Goal: Navigation & Orientation: Go to known website

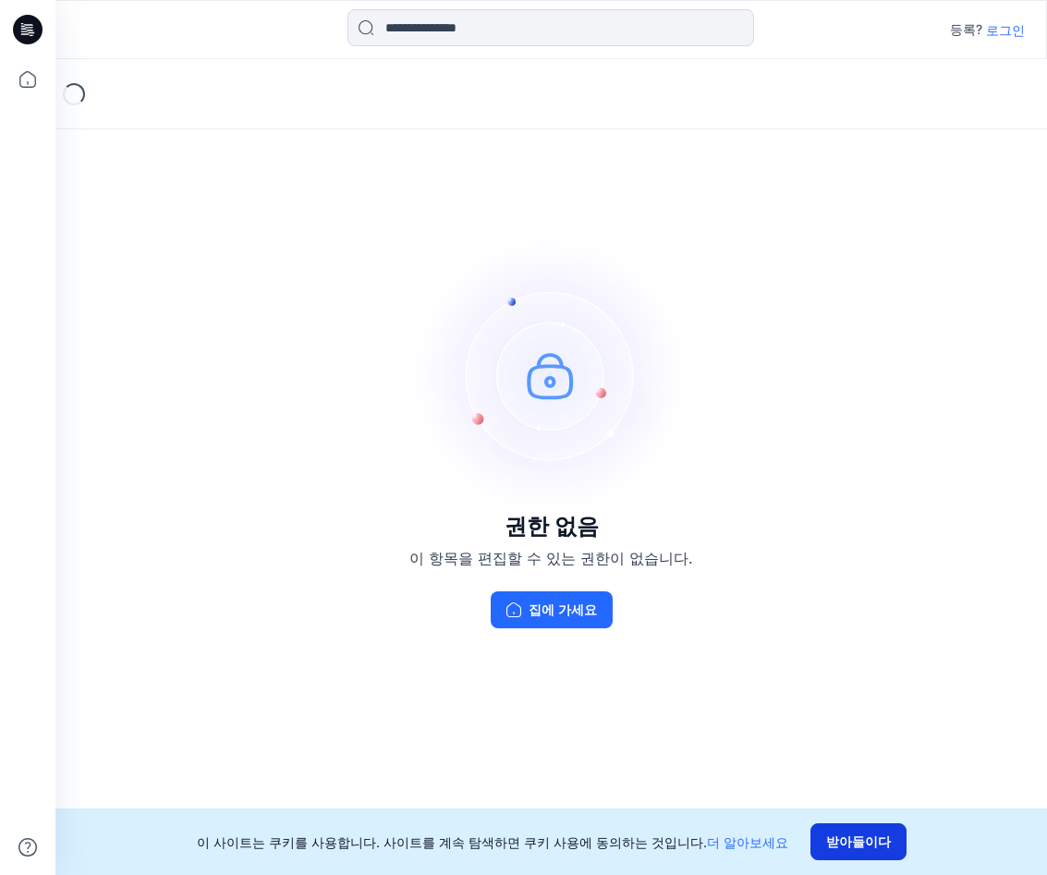
click at [851, 842] on button "받아들이다" at bounding box center [858, 841] width 96 height 37
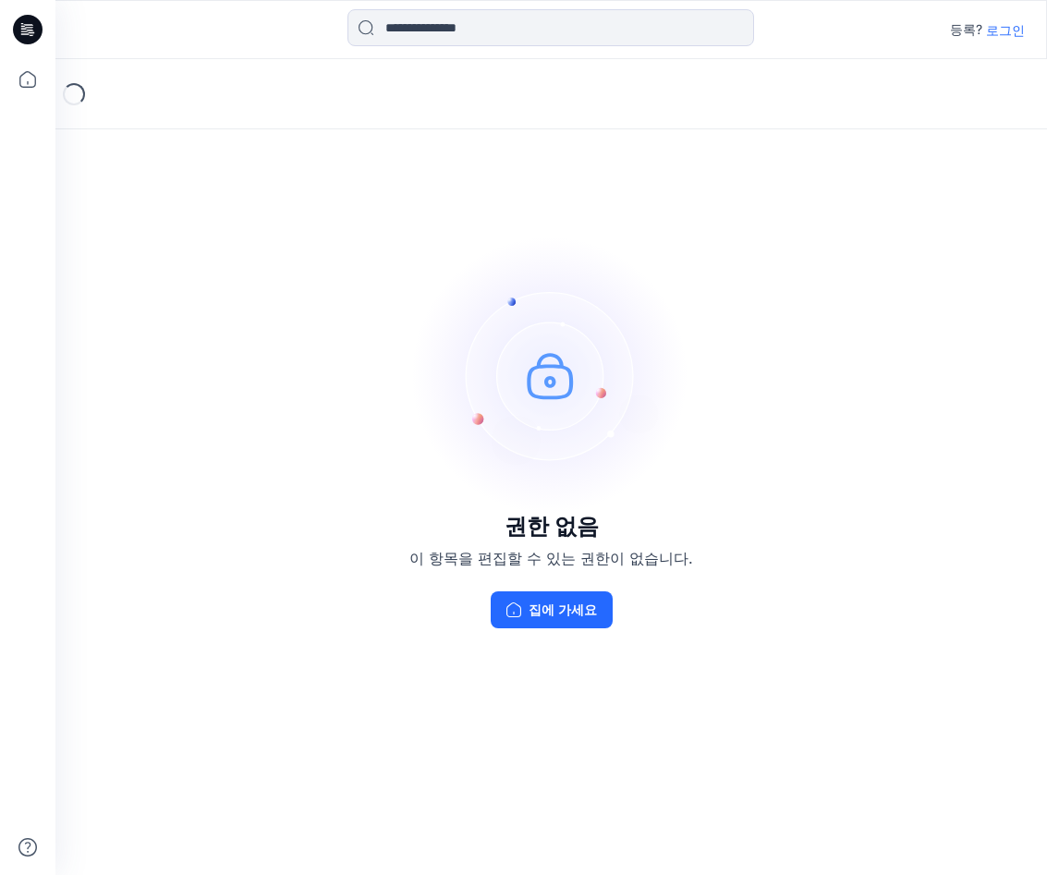
click at [1014, 32] on p "로그인" at bounding box center [1005, 29] width 39 height 19
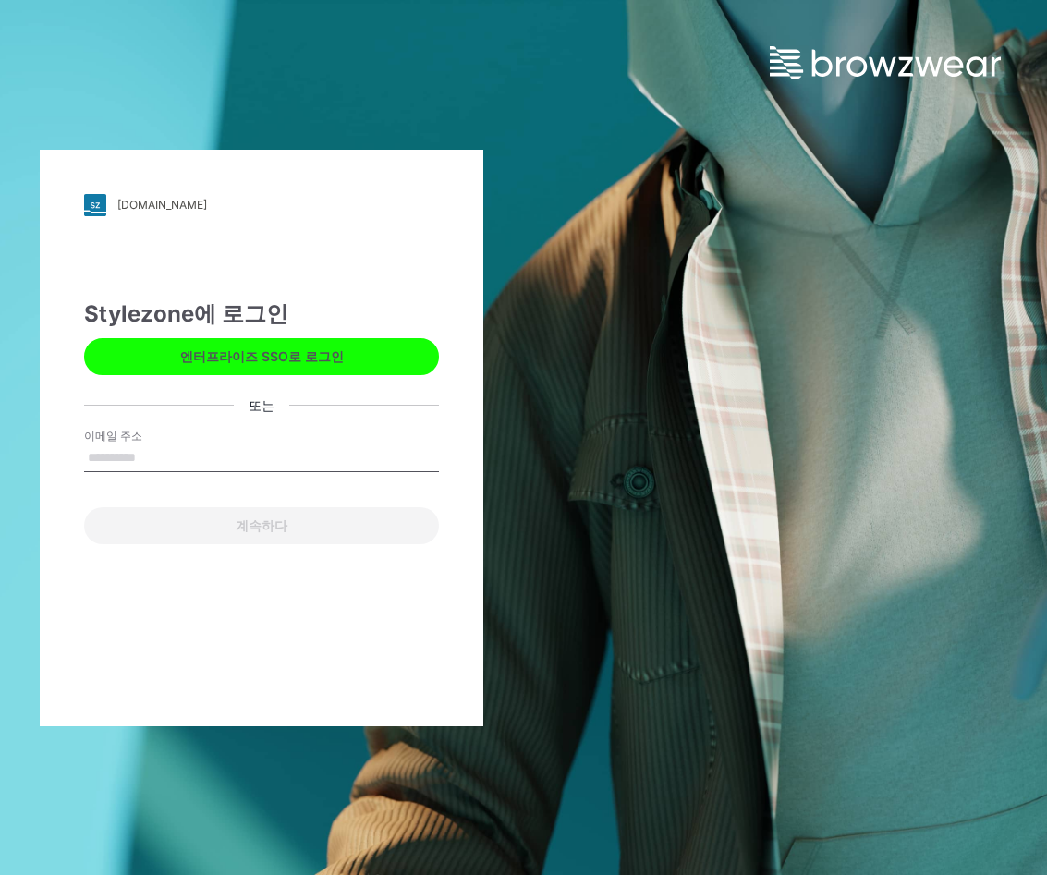
click at [108, 458] on input "이메일 주소" at bounding box center [261, 458] width 355 height 28
type input "**********"
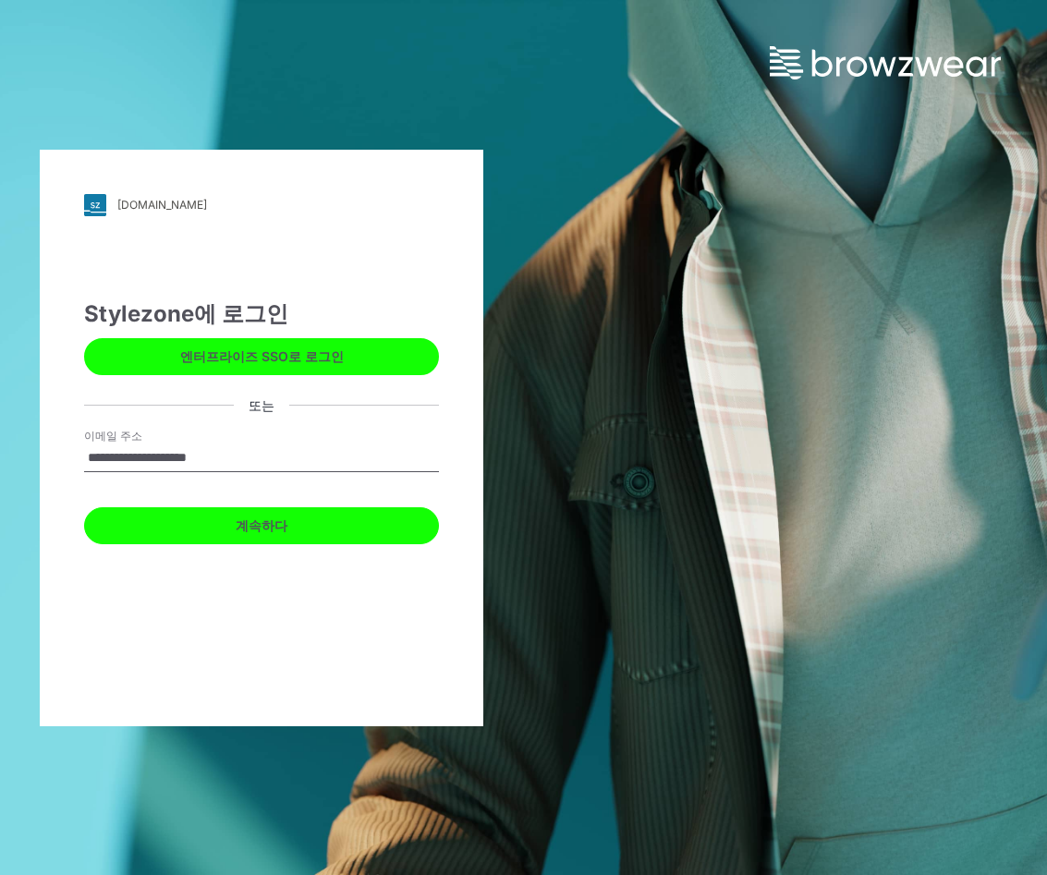
click at [185, 527] on button "계속하다" at bounding box center [261, 525] width 355 height 37
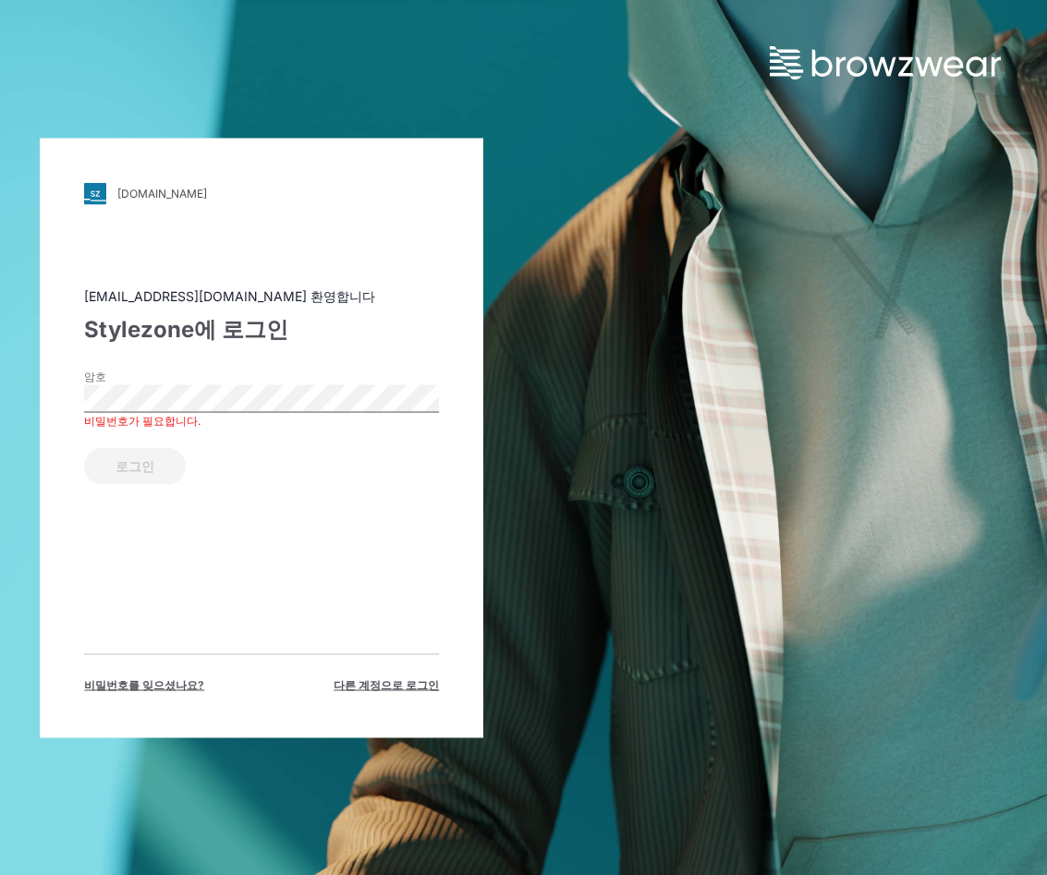
click at [64, 569] on div "philko.stylezone.com Loading... leehua90909@gmail.com 환영합니다 Stylezone에 로그인 암호 비…" at bounding box center [261, 438] width 443 height 600
click at [149, 464] on button "로그인" at bounding box center [135, 465] width 102 height 37
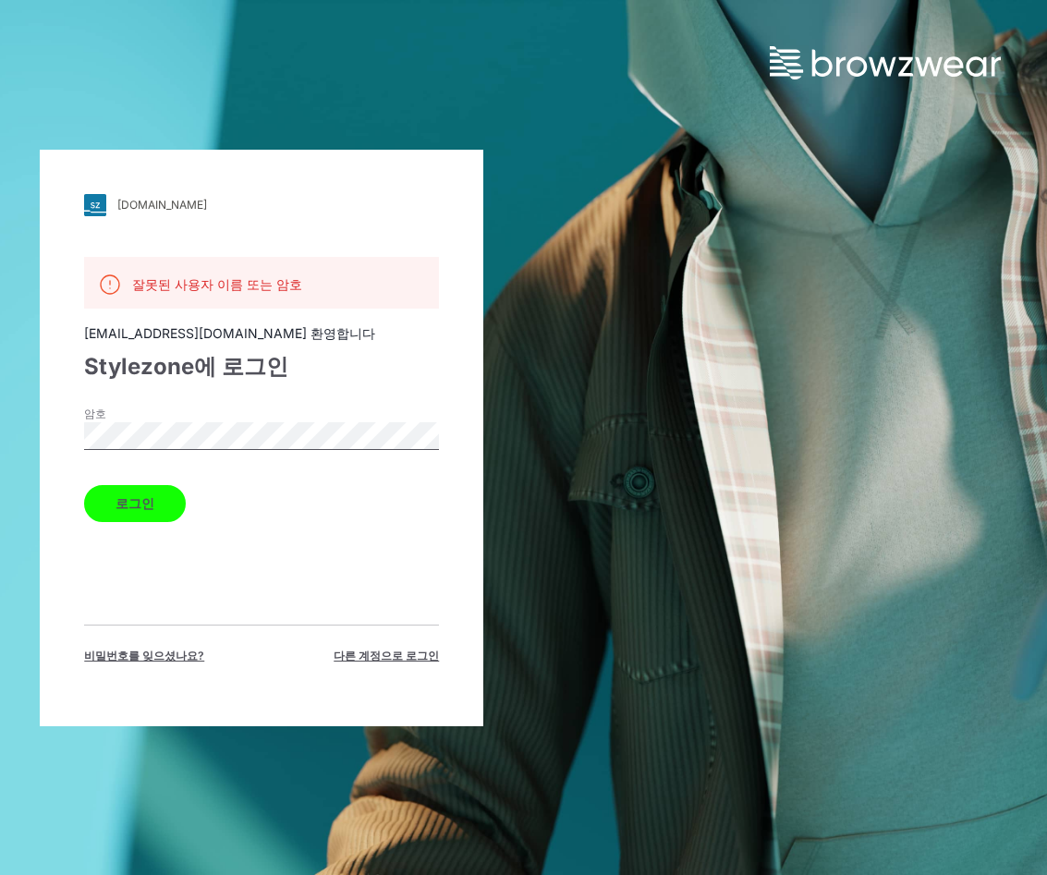
click at [142, 509] on button "로그인" at bounding box center [135, 503] width 102 height 37
click at [224, 297] on div "잘못된 사용자 이름 또는 암호" at bounding box center [261, 283] width 355 height 52
click at [381, 650] on span "다른 계정으로 로그인" at bounding box center [386, 656] width 105 height 17
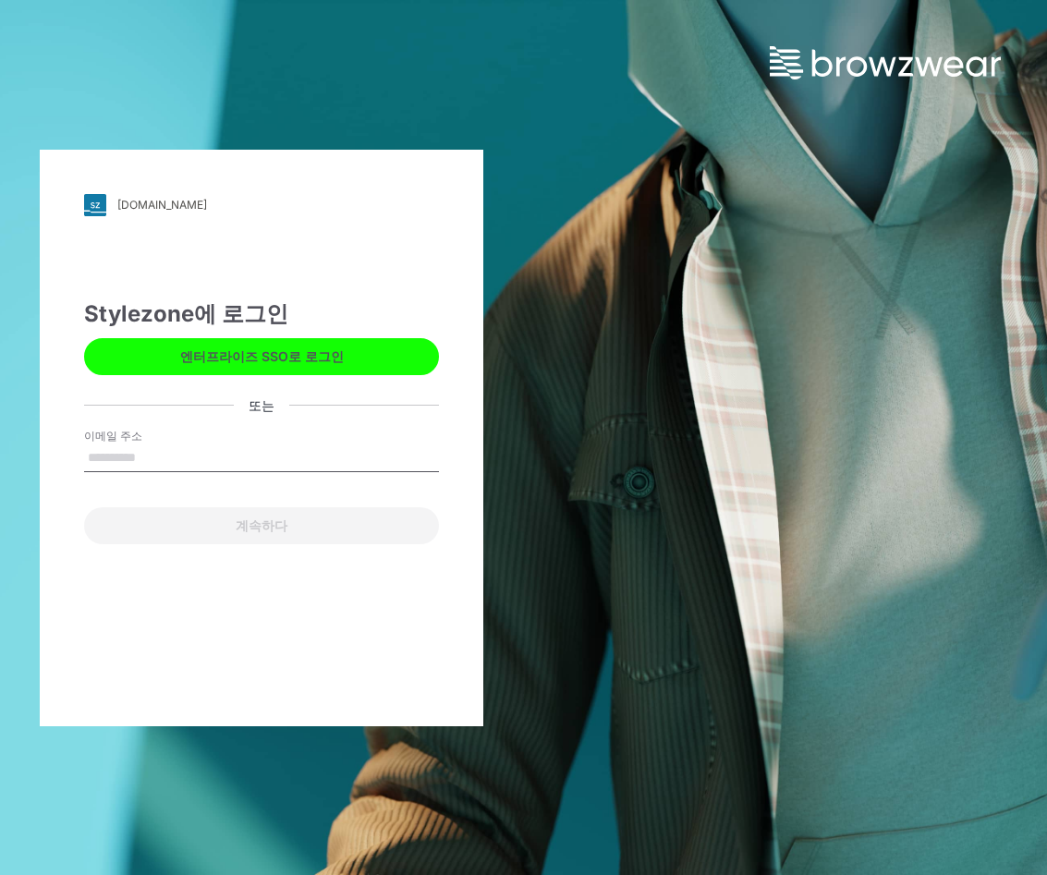
click at [140, 438] on label "이메일 주소" at bounding box center [148, 436] width 129 height 17
click at [140, 444] on input "이메일 주소" at bounding box center [261, 458] width 355 height 28
click at [124, 455] on input "이메일 주소" at bounding box center [261, 458] width 355 height 28
click at [110, 457] on input "이메일 주소" at bounding box center [261, 458] width 355 height 28
click at [176, 457] on input "이메일 주소" at bounding box center [261, 458] width 355 height 28
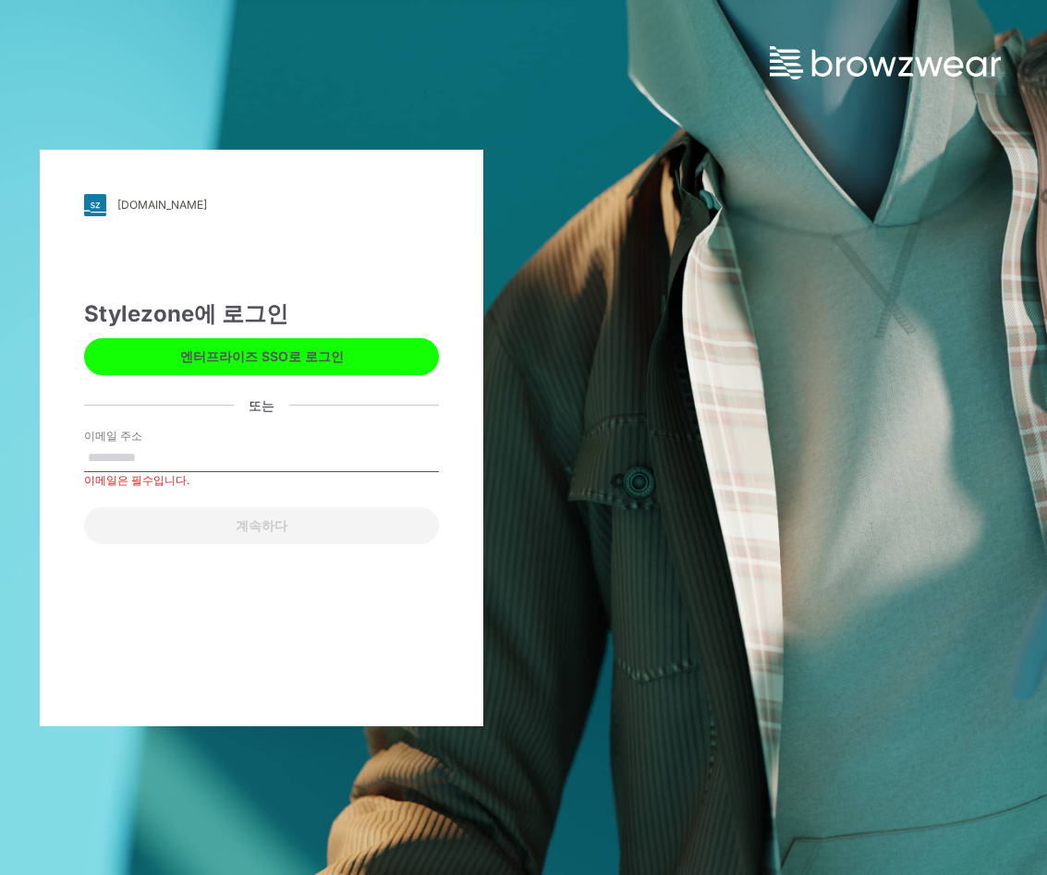
paste input "**********"
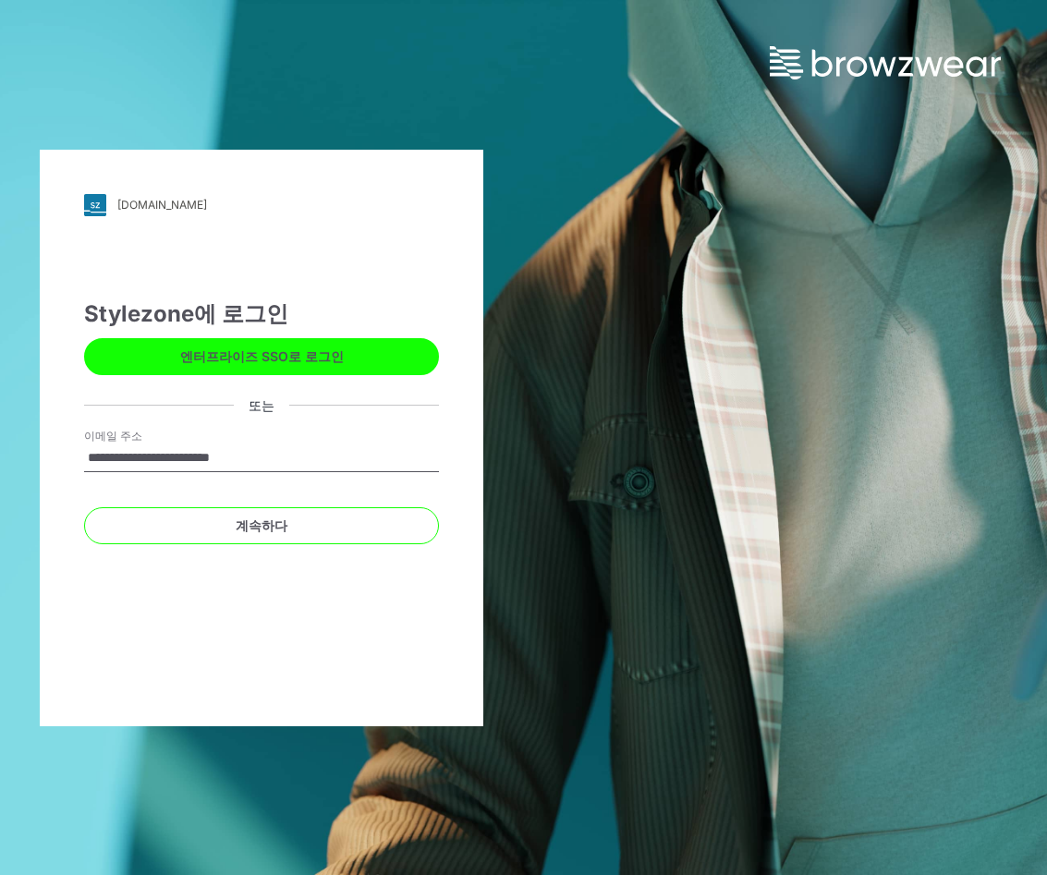
type input "**********"
click at [393, 679] on div "**********" at bounding box center [261, 438] width 443 height 577
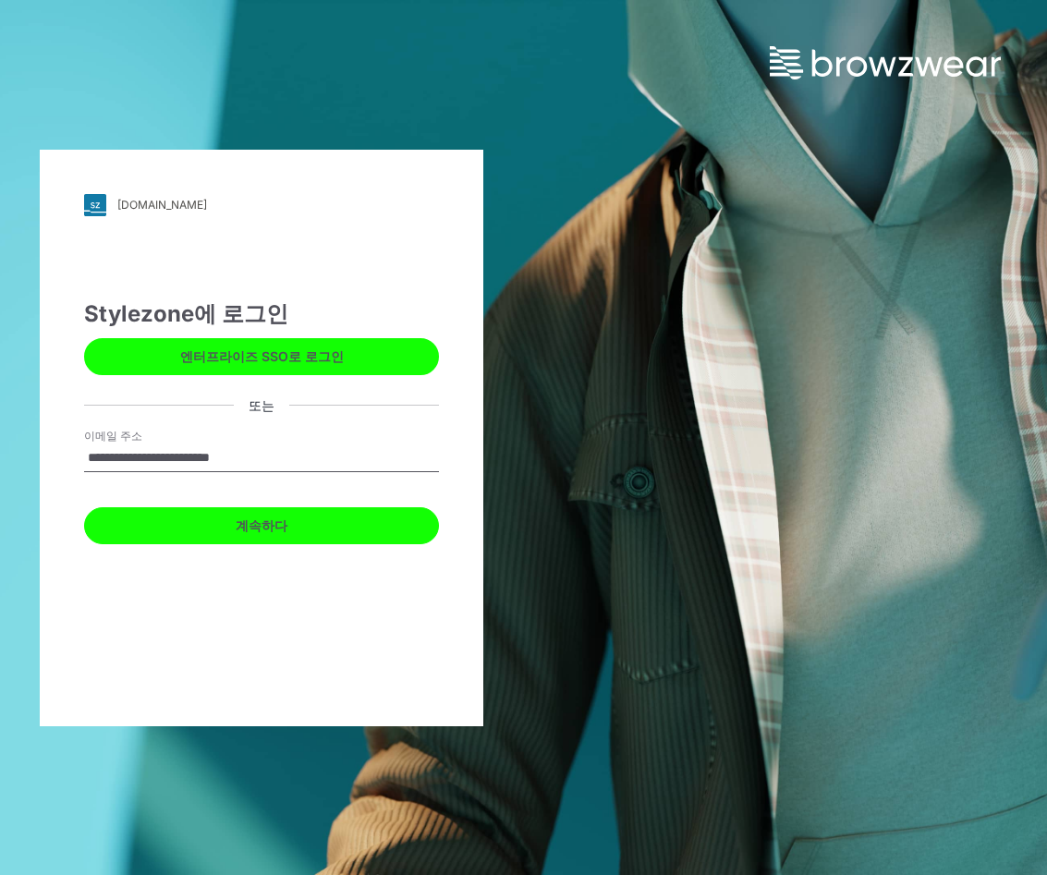
click at [251, 521] on button "계속하다" at bounding box center [261, 525] width 355 height 37
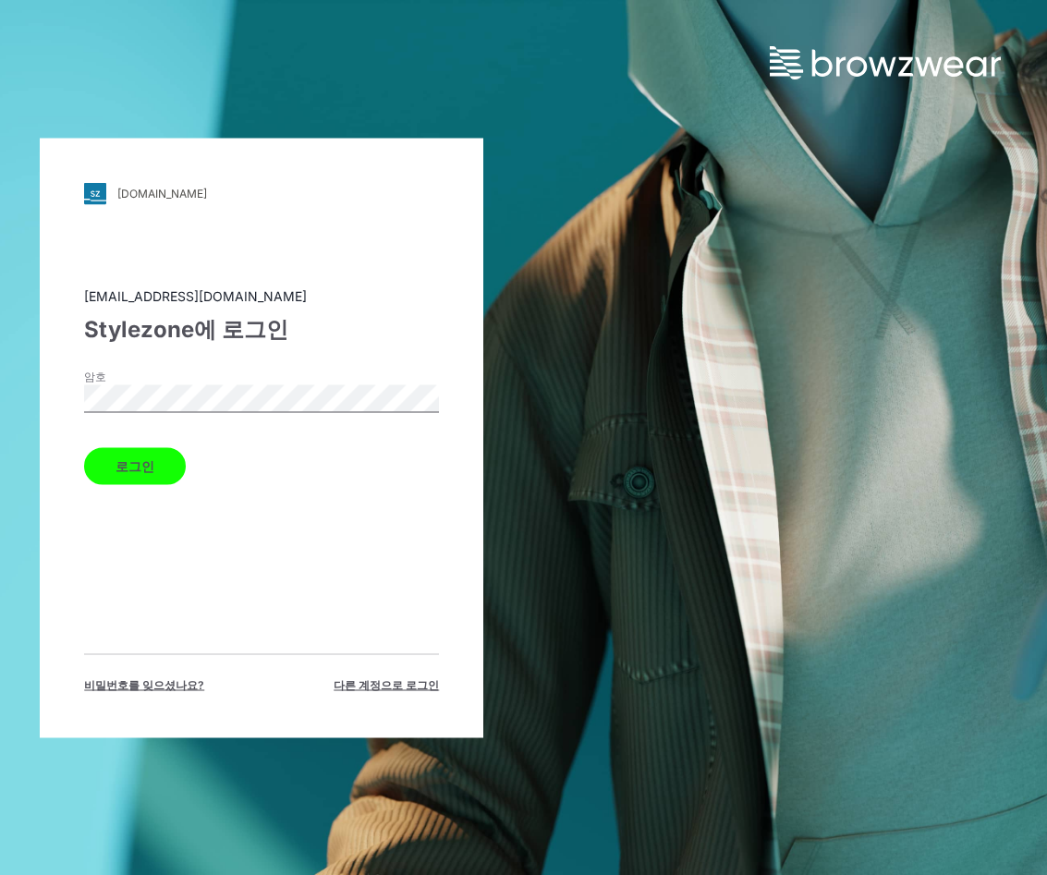
click at [119, 454] on button "로그인" at bounding box center [135, 465] width 102 height 37
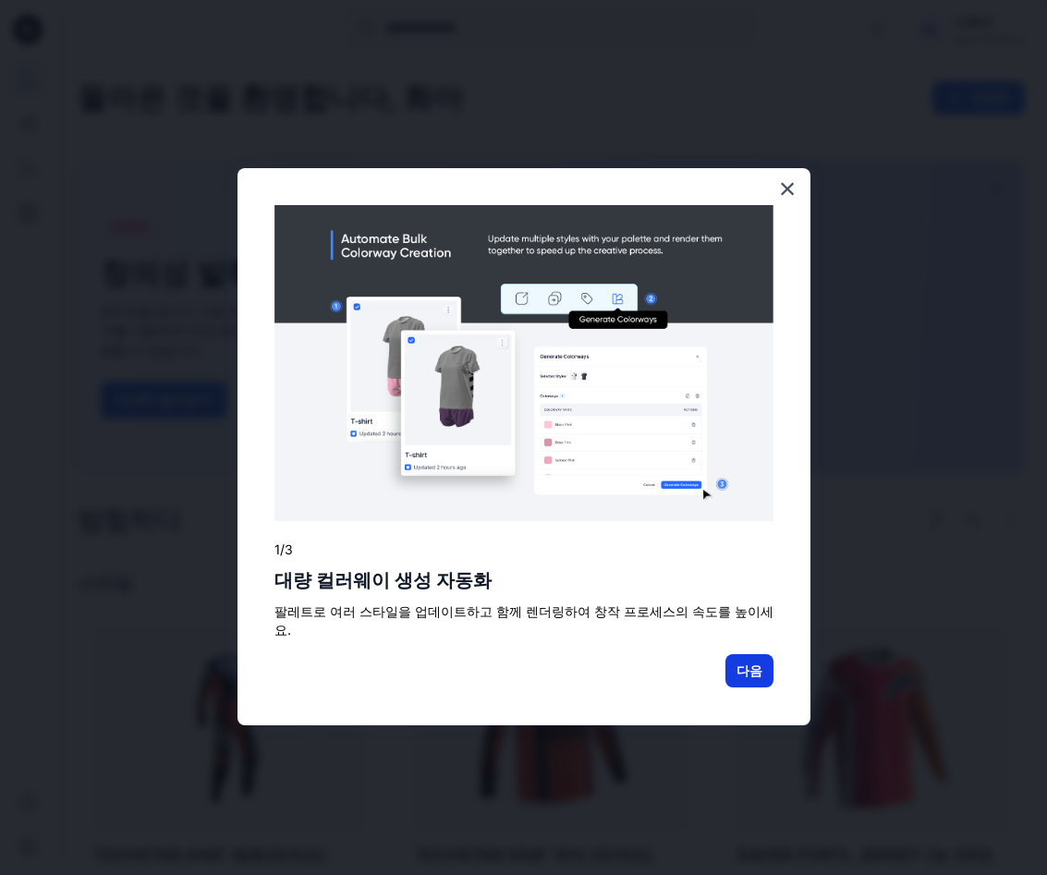
click at [747, 654] on button "다음" at bounding box center [749, 670] width 48 height 33
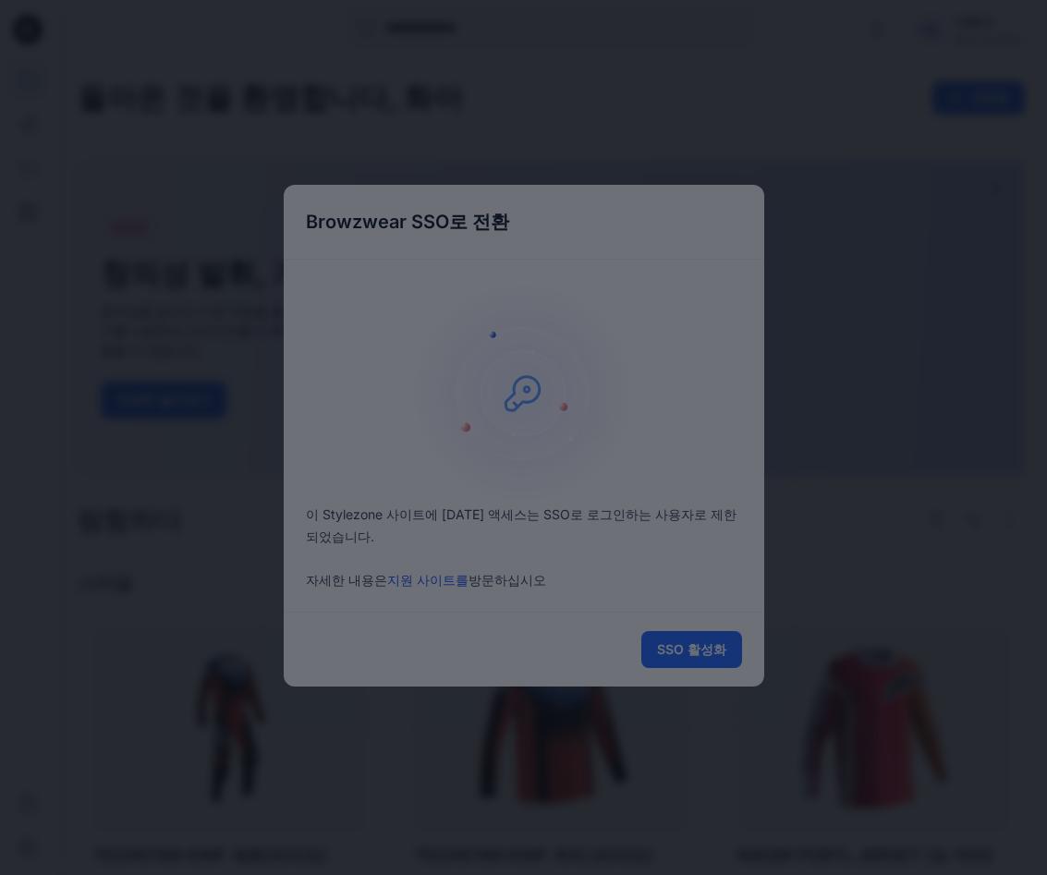
click at [688, 643] on div at bounding box center [523, 437] width 1047 height 875
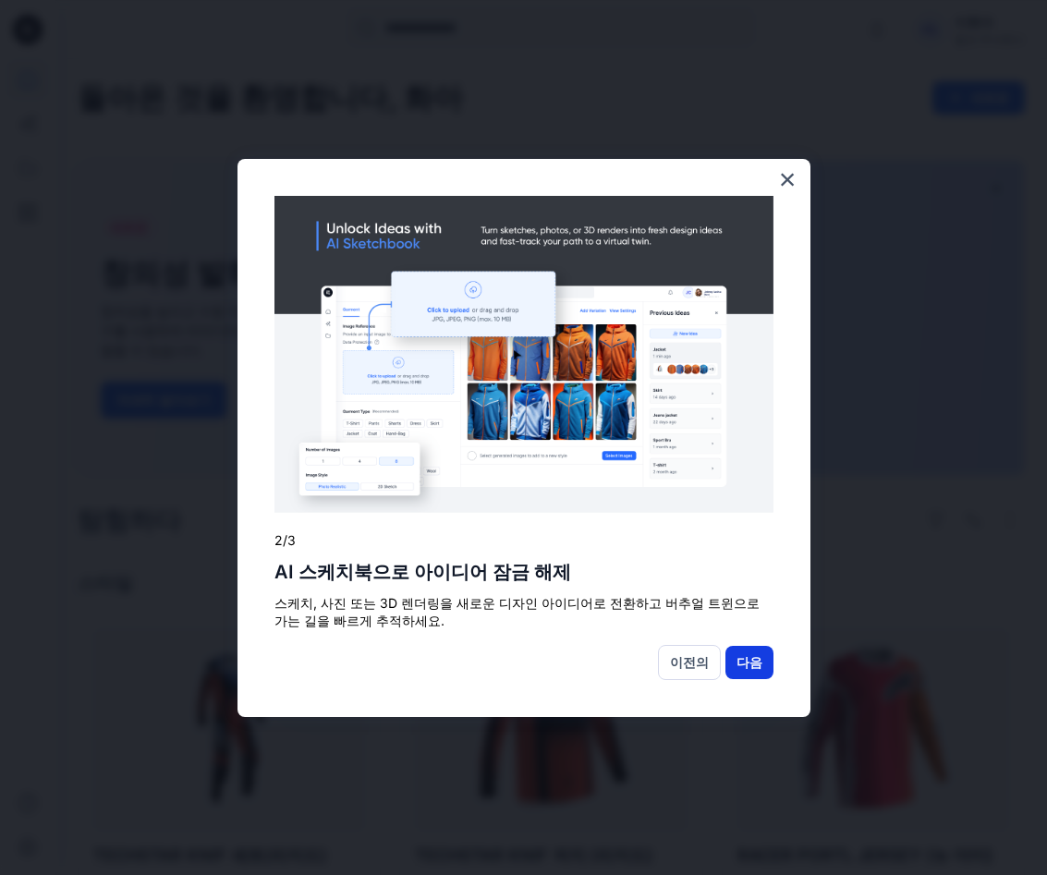
click at [752, 662] on button "다음" at bounding box center [749, 662] width 48 height 33
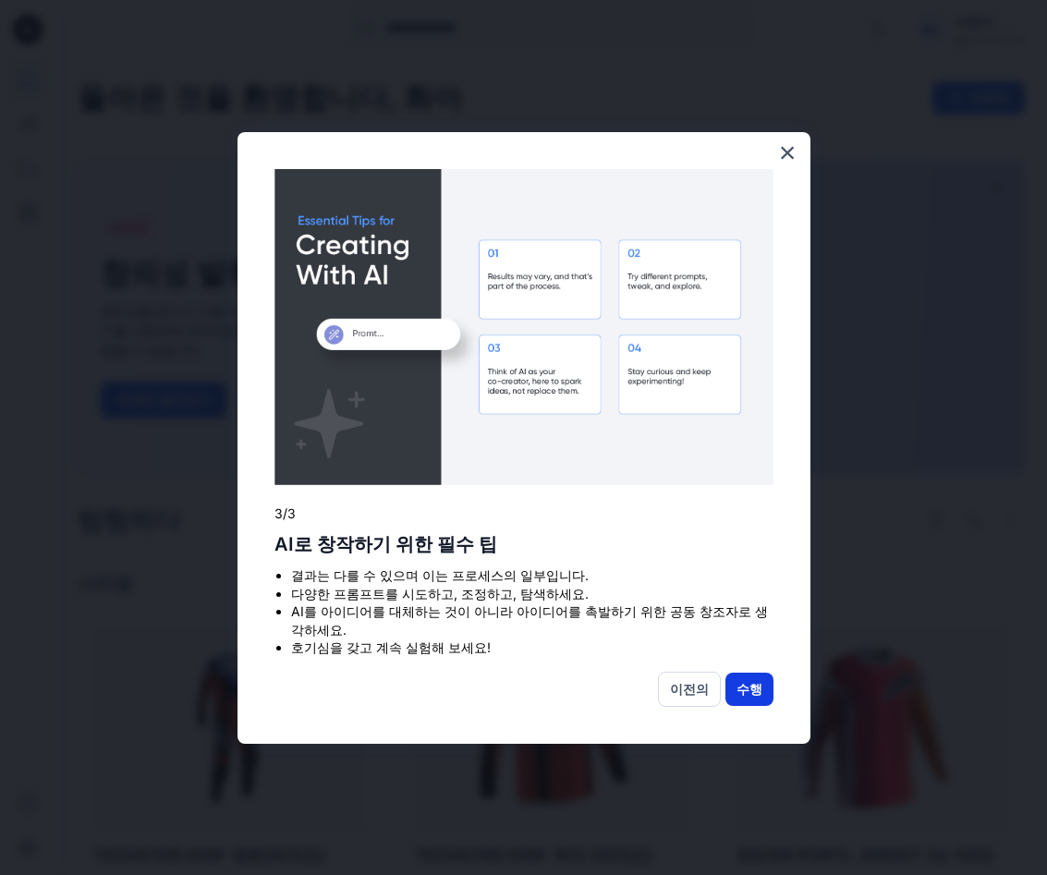
click at [752, 689] on button "수행" at bounding box center [749, 689] width 48 height 33
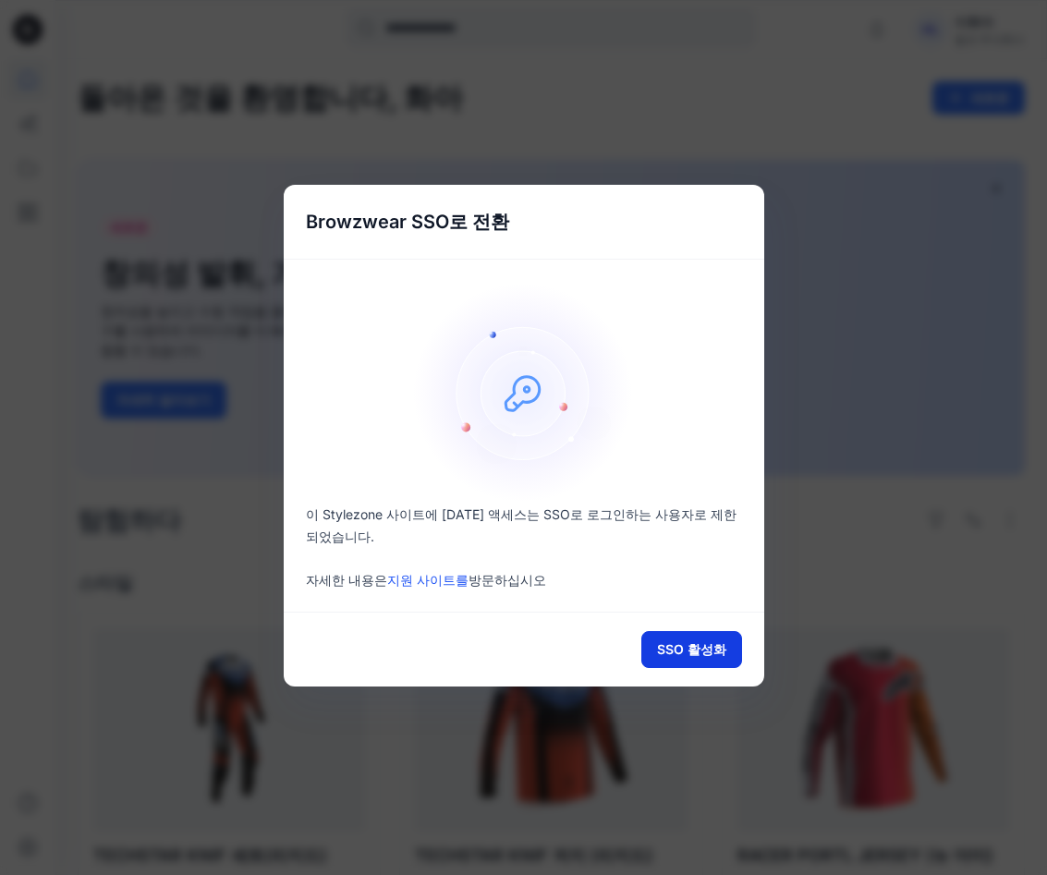
click at [692, 652] on button "SSO 활성화" at bounding box center [691, 649] width 101 height 37
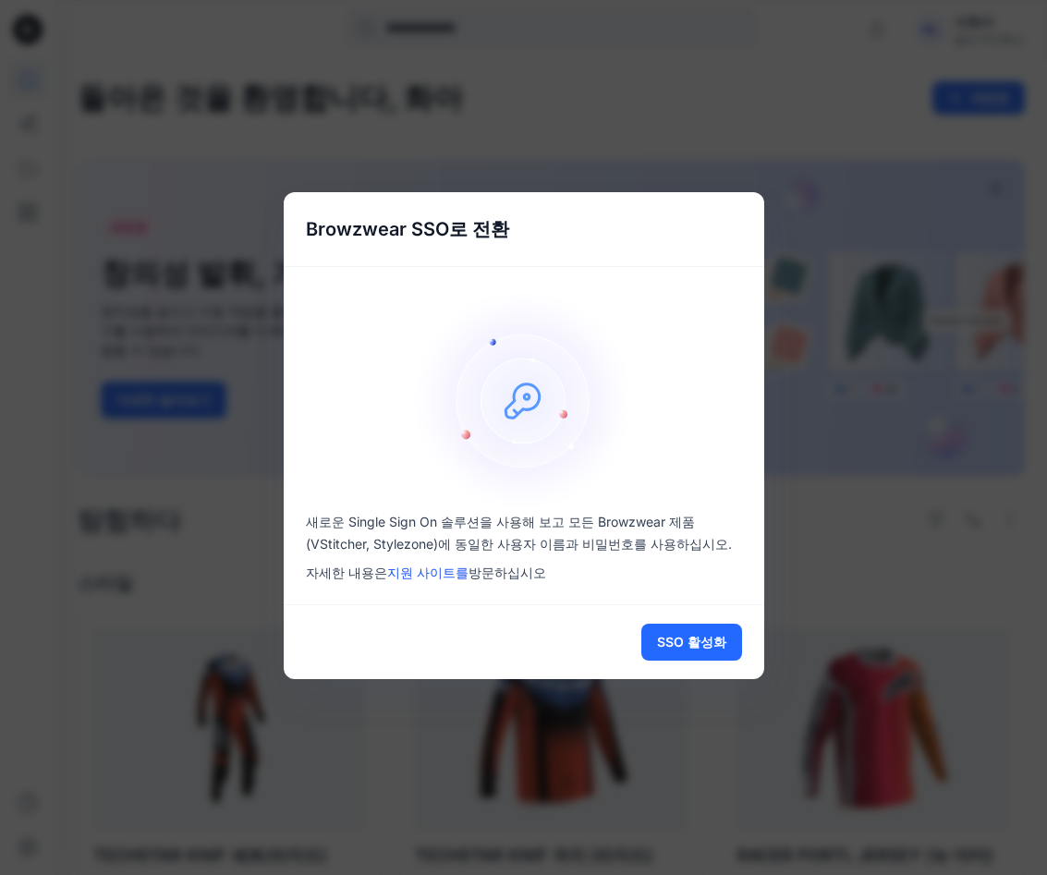
click at [415, 577] on link "지원 사이트를" at bounding box center [427, 573] width 81 height 16
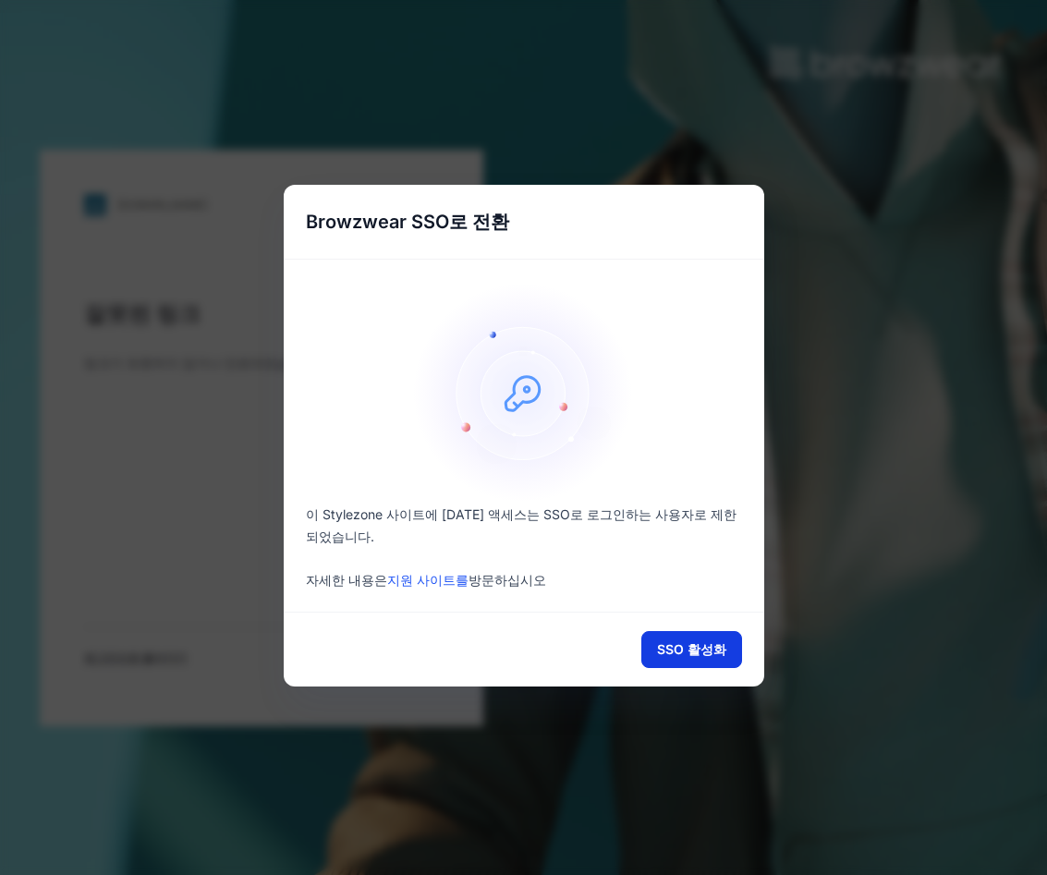
click at [694, 644] on button "SSO 활성화" at bounding box center [691, 649] width 101 height 37
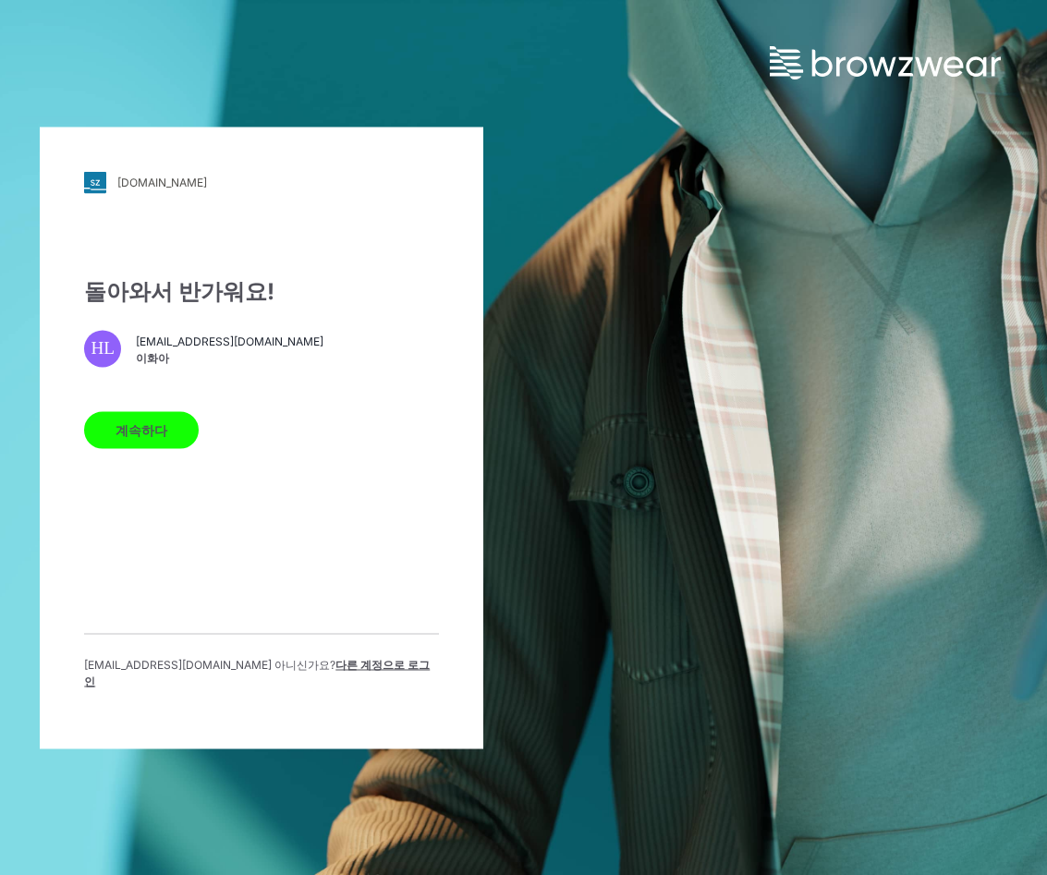
click at [142, 443] on button "계속하다" at bounding box center [141, 429] width 115 height 37
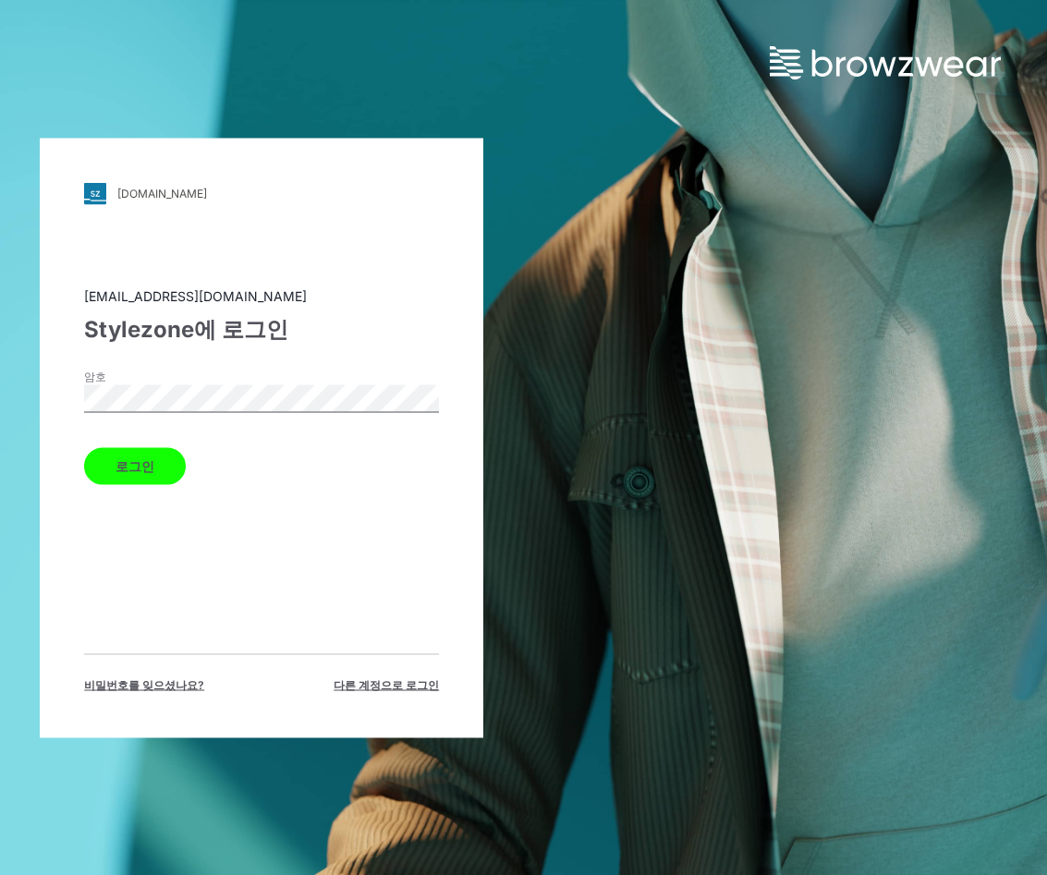
click at [140, 461] on button "로그인" at bounding box center [135, 465] width 102 height 37
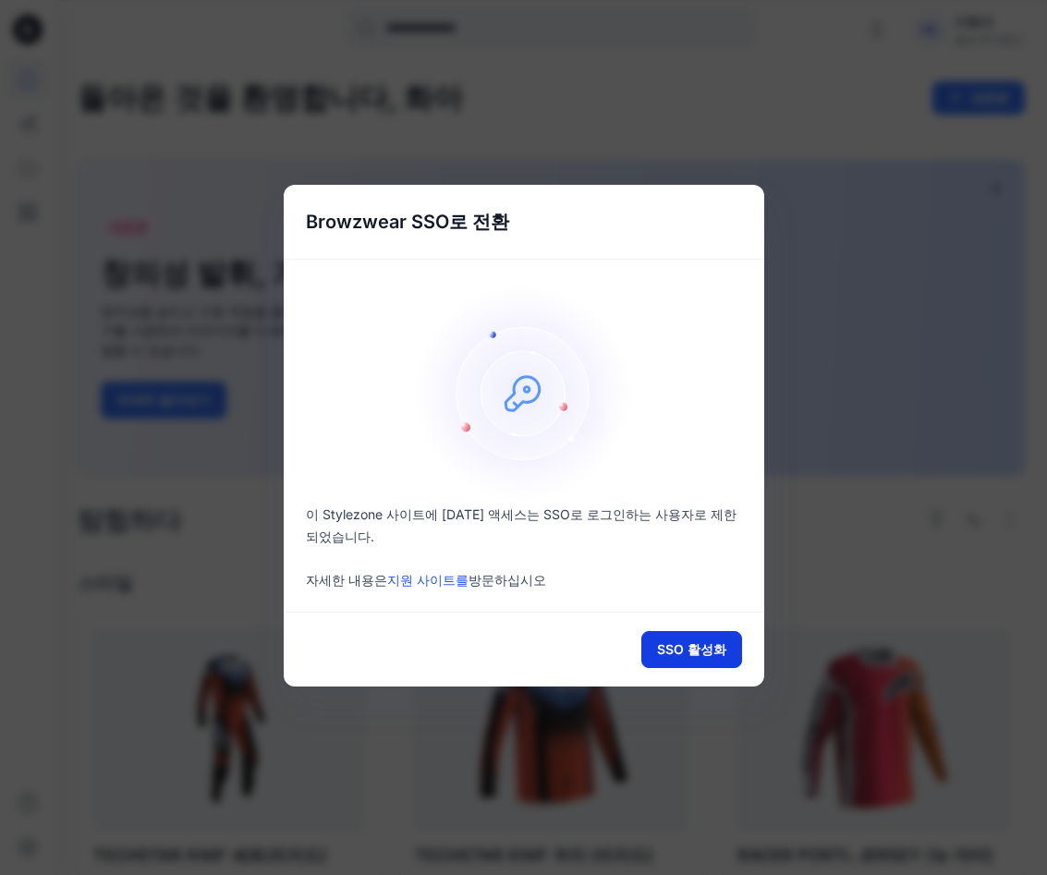
click at [686, 647] on button "SSO 활성화" at bounding box center [691, 649] width 101 height 37
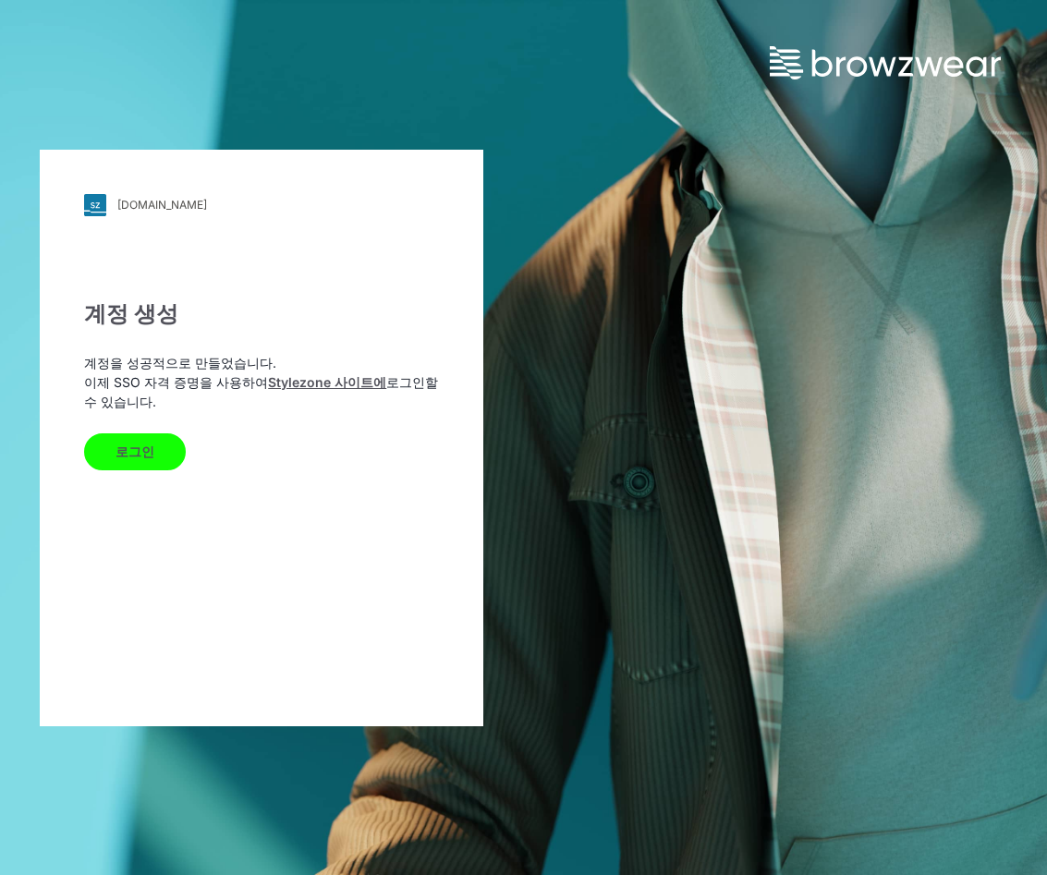
click at [129, 445] on button "로그인" at bounding box center [135, 451] width 102 height 37
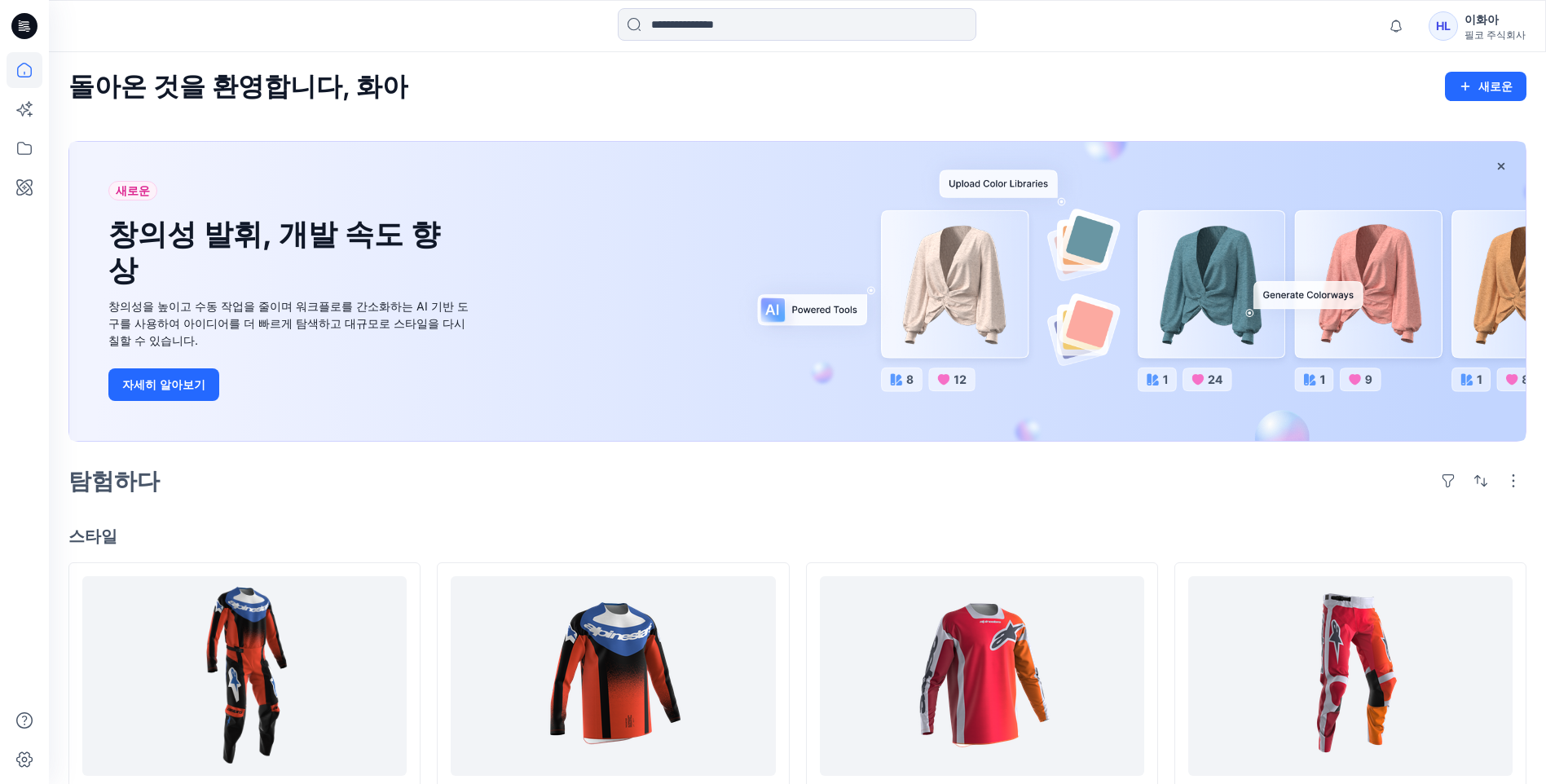
click at [922, 497] on div "탐험하다" at bounding box center [797, 481] width 1458 height 39
click at [289, 493] on div "탐험하다" at bounding box center [797, 481] width 1458 height 39
click at [900, 508] on div "돌아온 것을 환영합니다, 화아 새로운 새로운 창의성 발휘, 개발 속도 향상 창의성을 높이고 수동 작업을 줄이며 워크플로를 간소화하는 AI 기반…" at bounding box center [796, 788] width 1497 height 1472
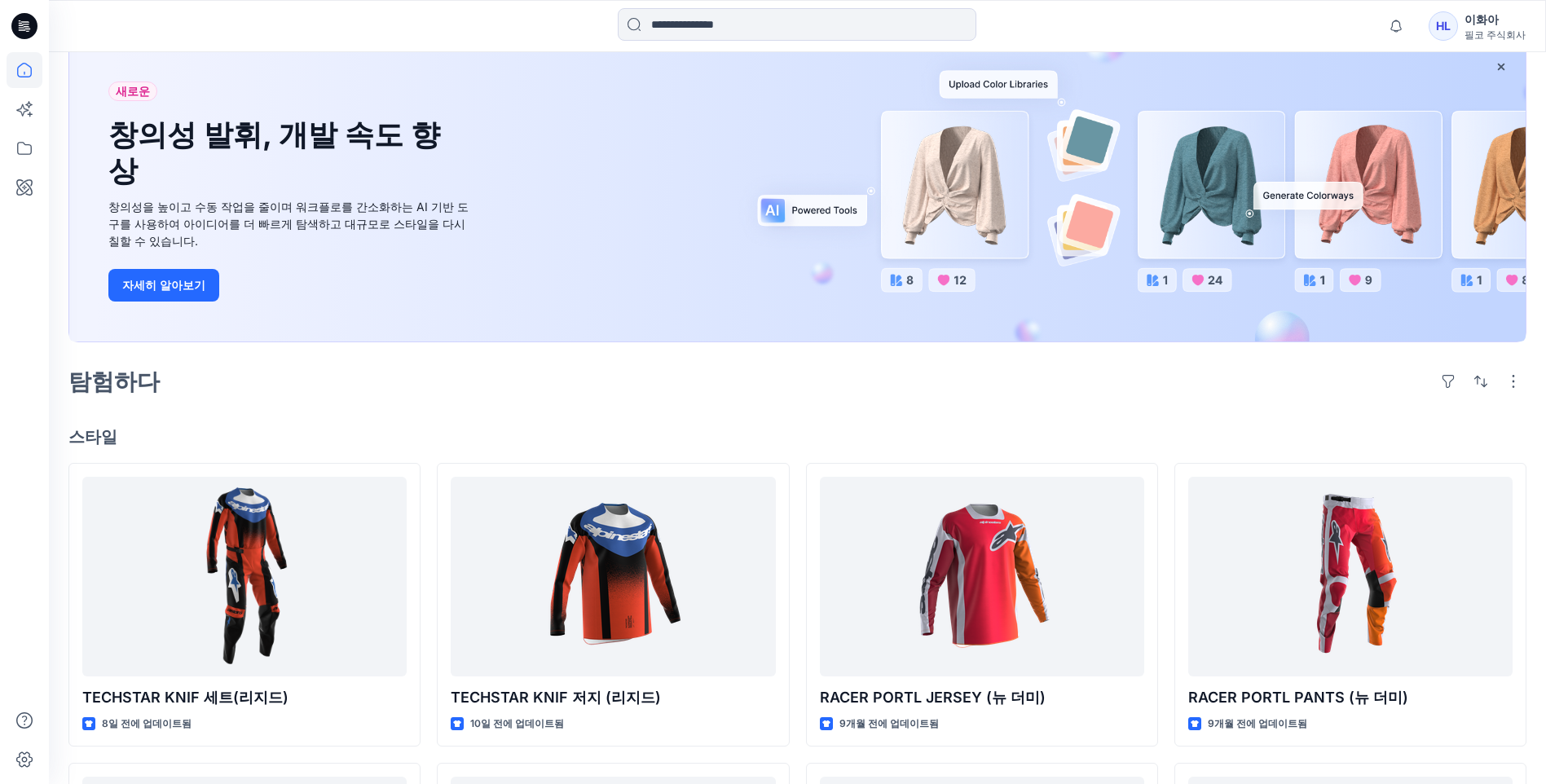
scroll to position [118, 0]
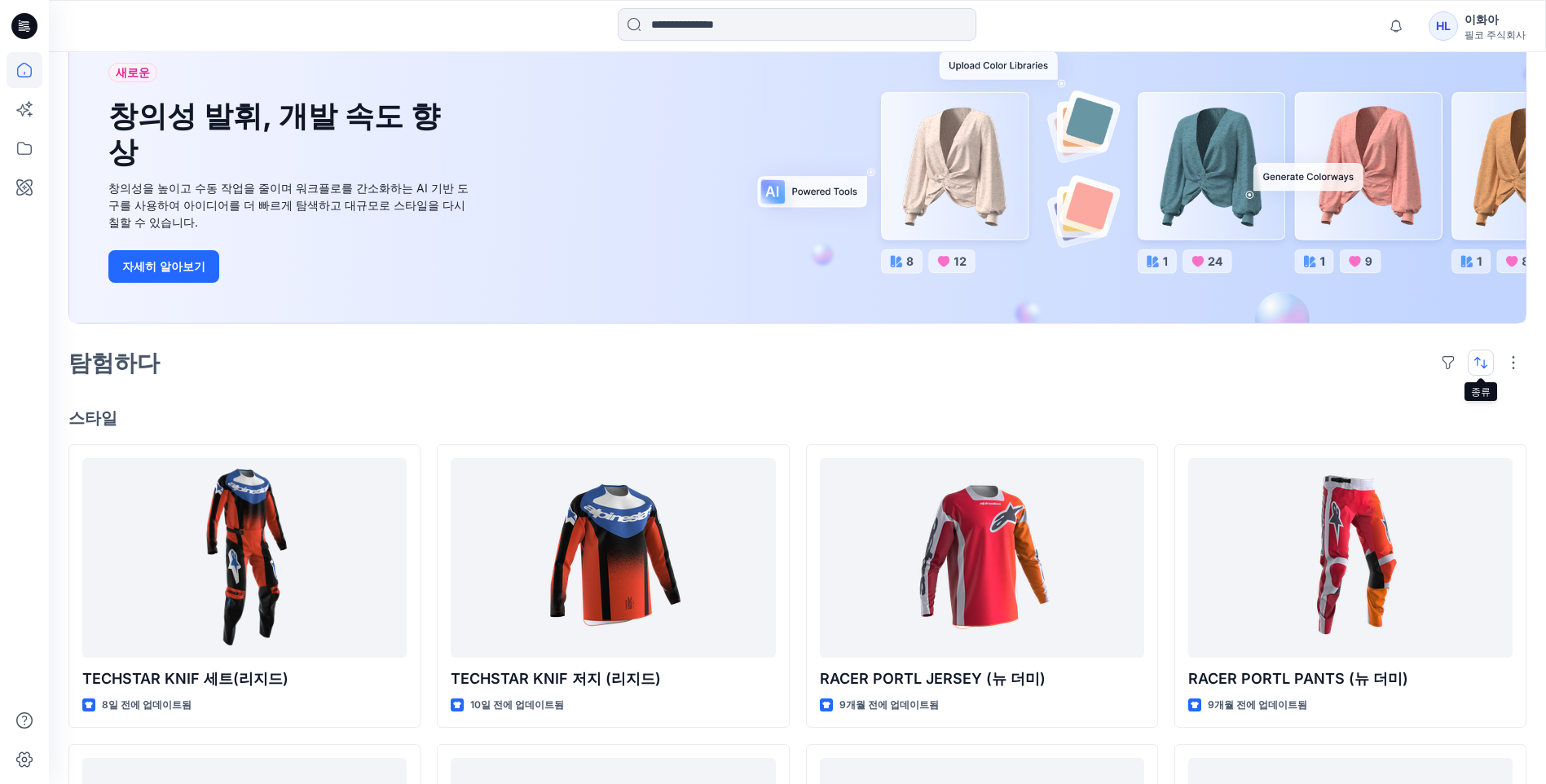
click at [922, 362] on button "button" at bounding box center [1481, 362] width 26 height 26
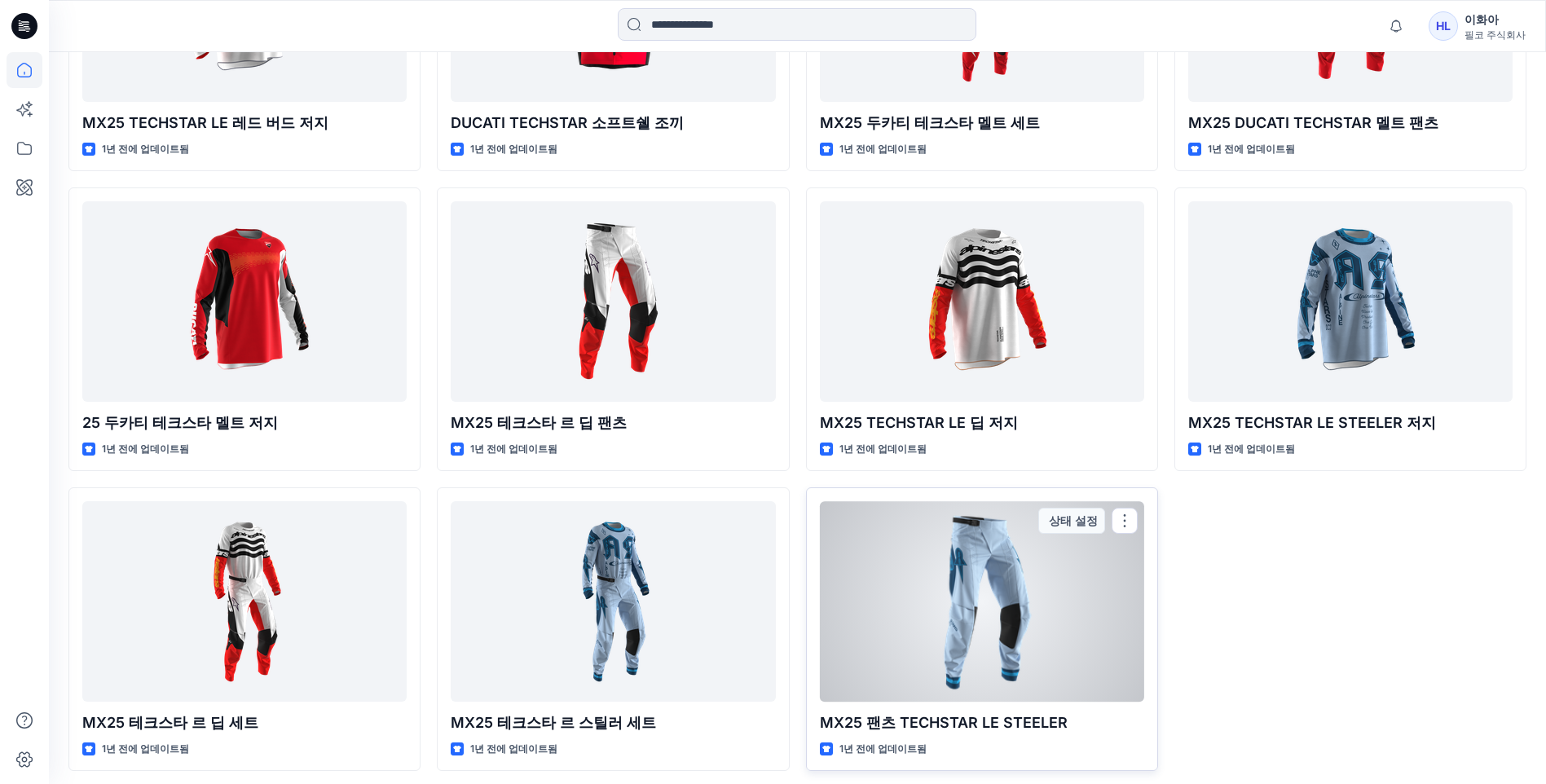
scroll to position [4578, 0]
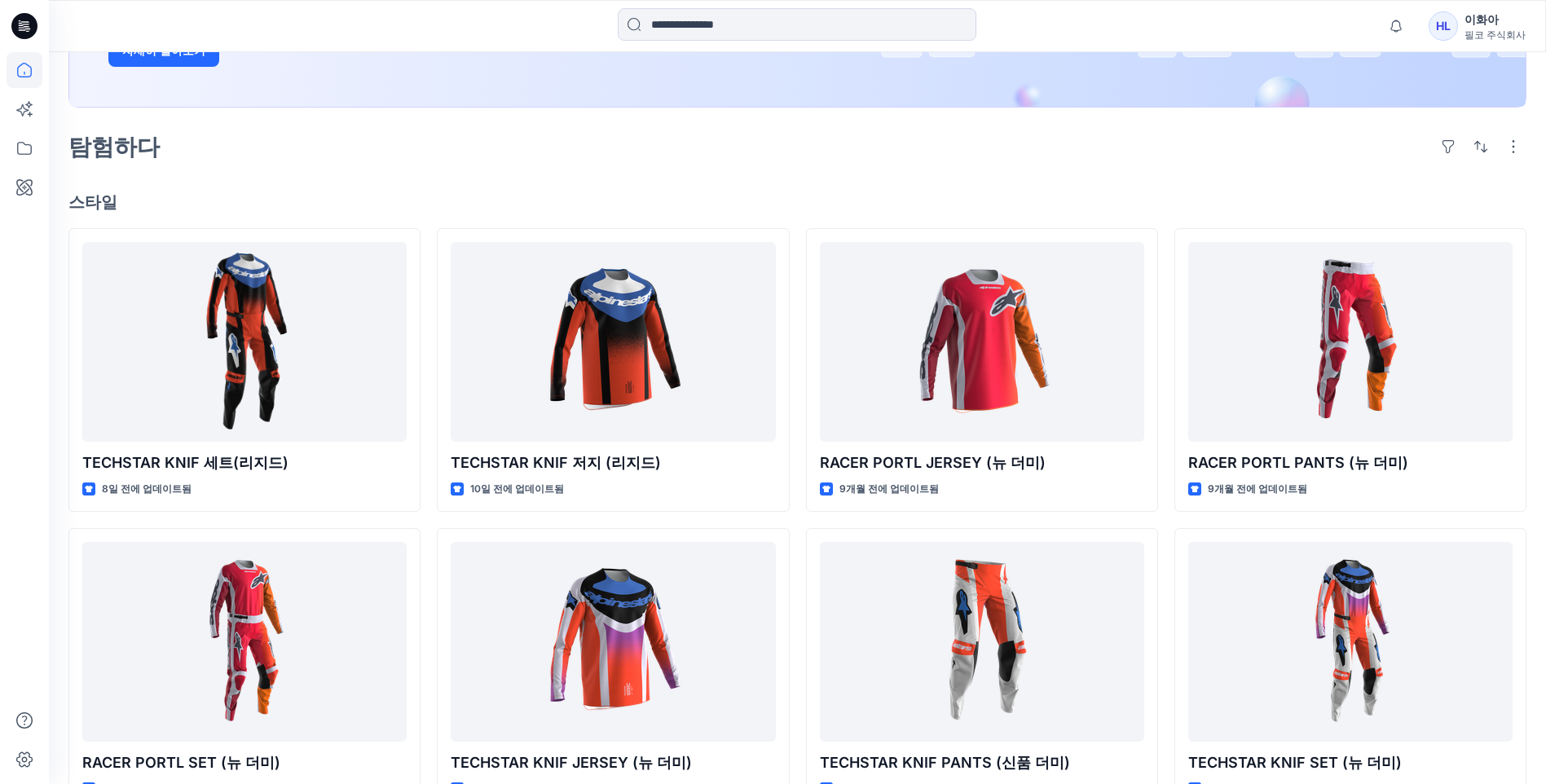
scroll to position [327, 0]
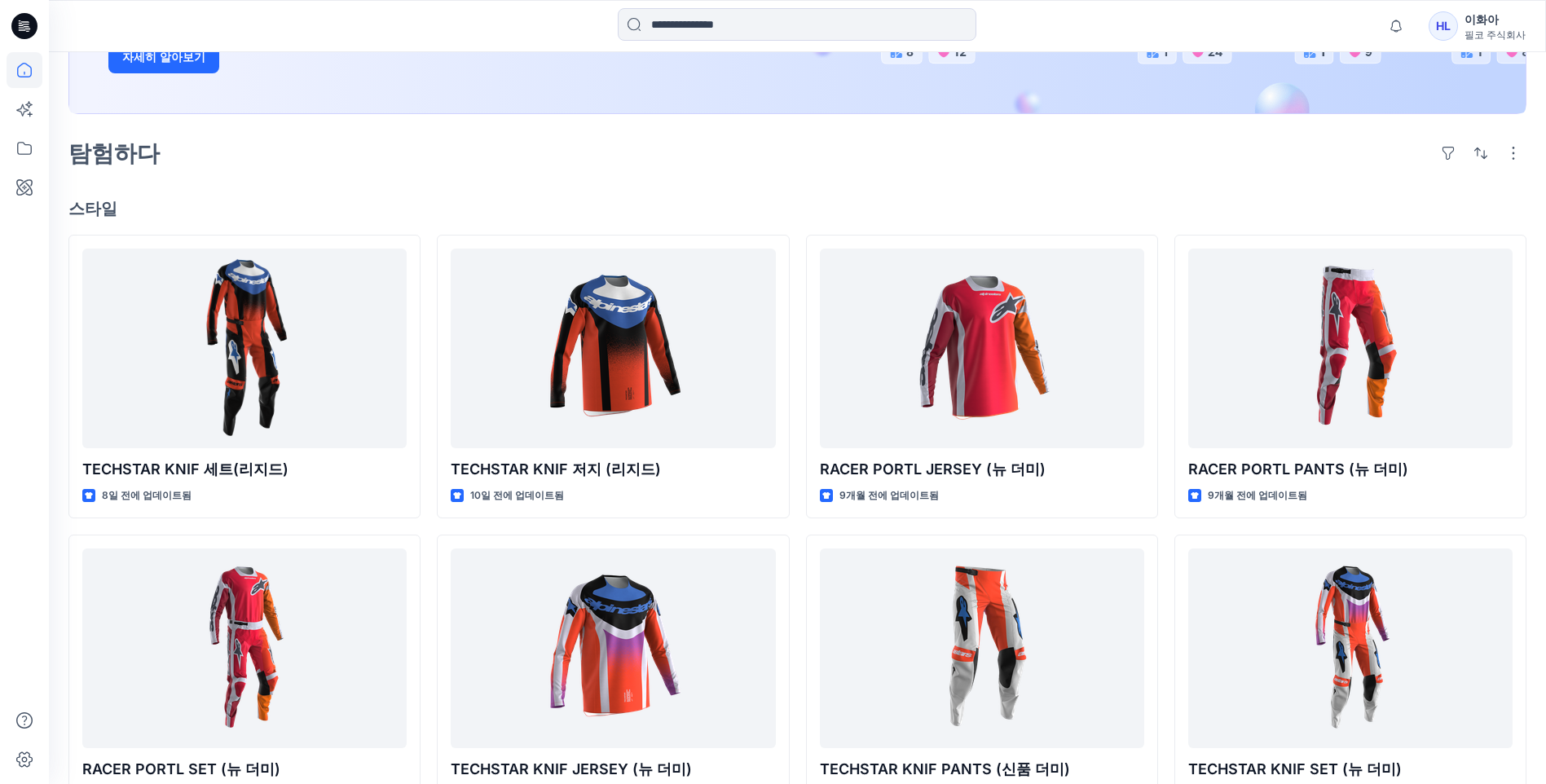
click at [263, 145] on div "탐험하다" at bounding box center [797, 153] width 1458 height 39
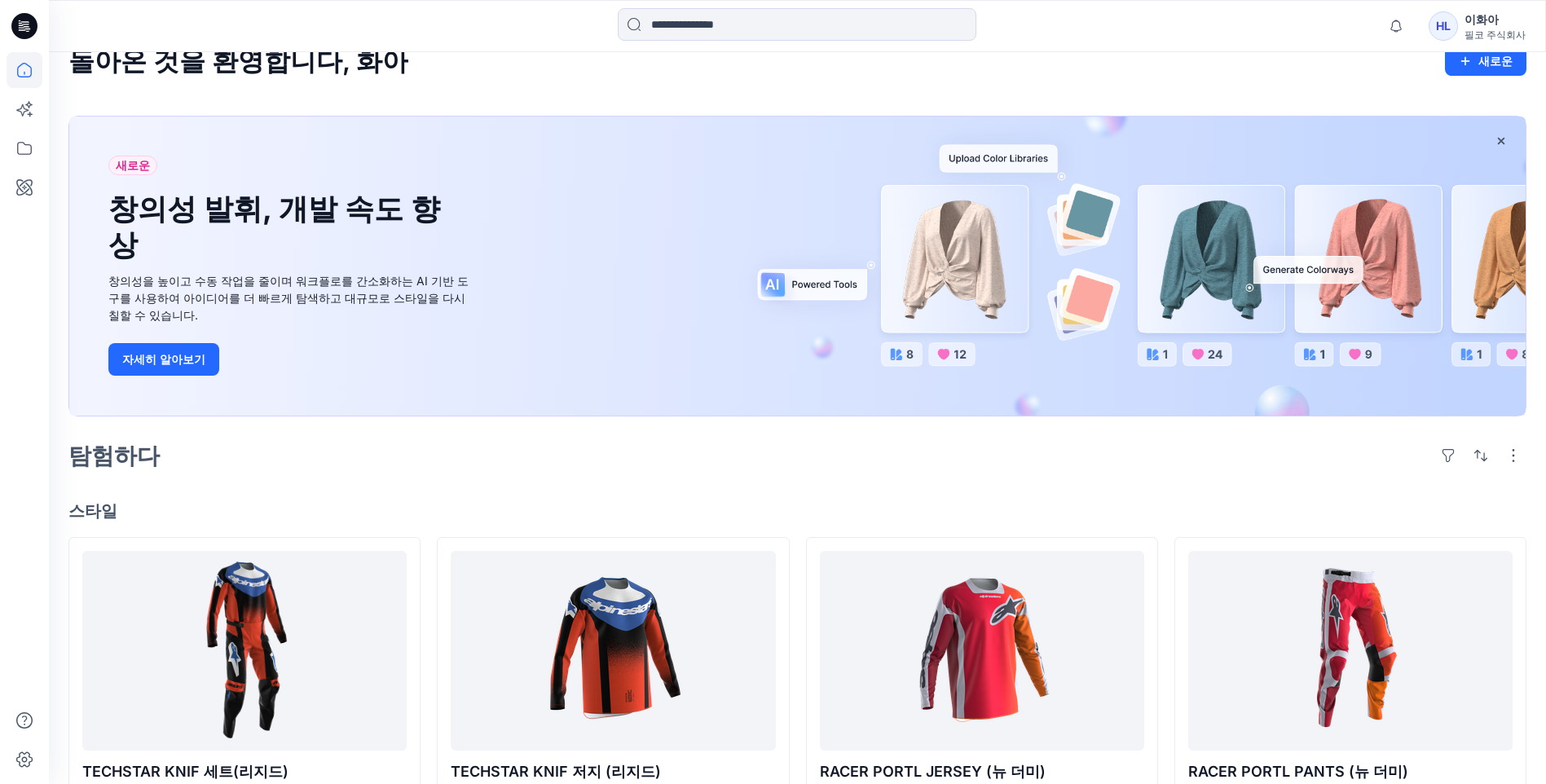
scroll to position [0, 0]
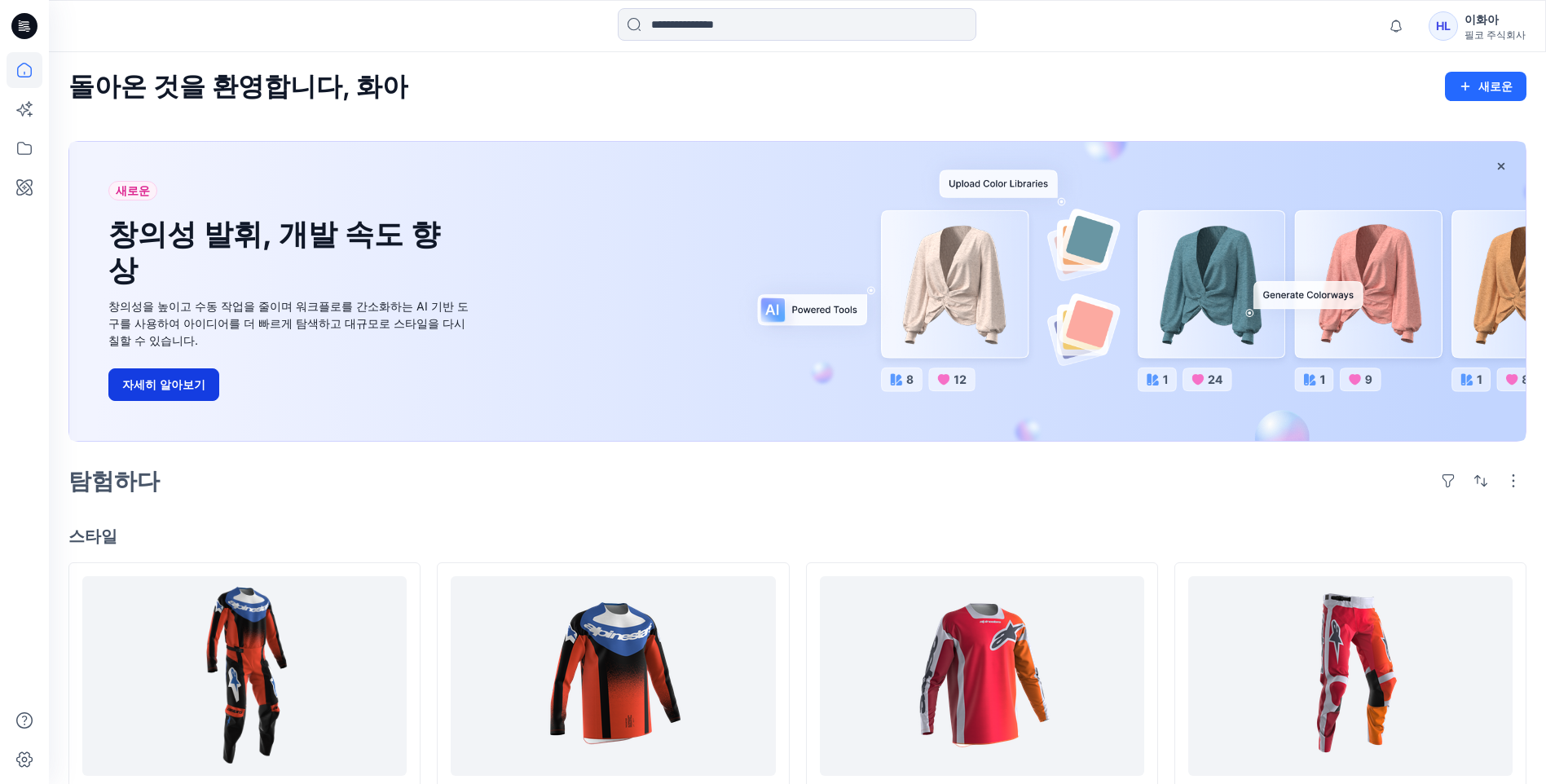
click at [123, 369] on button "자세히 알아보기" at bounding box center [164, 385] width 111 height 33
click at [922, 295] on div "새로운 창의성 발휘, 개발 속도 향상 창의성을 높이고 수동 작업을 줄이며 워크플로를 간소화하는 AI 기반 도구를 사용하여 아이디어를 더 빠르게…" at bounding box center [797, 291] width 1456 height 299
click at [922, 481] on button "button" at bounding box center [1513, 481] width 26 height 26
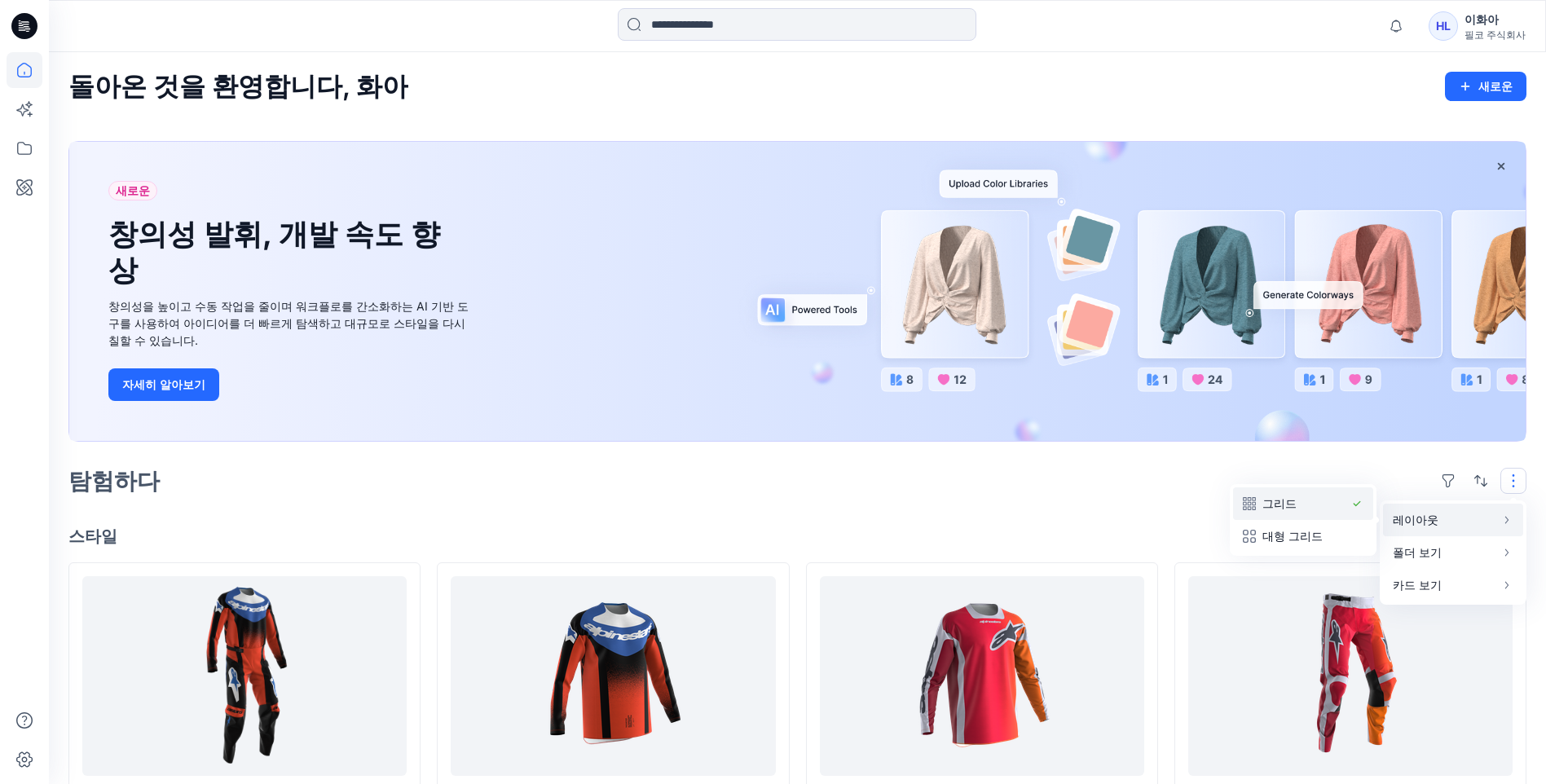
click at [922, 504] on p "그리드" at bounding box center [1303, 504] width 81 height 19
click at [922, 310] on div "새로운 창의성 발휘, 개발 속도 향상 창의성을 높이고 수동 작업을 줄이며 워크플로를 간소화하는 AI 기반 도구를 사용하여 아이디어를 더 빠르게…" at bounding box center [797, 291] width 1456 height 299
click at [922, 275] on div "새로운 창의성 발휘, 개발 속도 향상 창의성을 높이고 수동 작업을 줄이며 워크플로를 간소화하는 AI 기반 도구를 사용하여 아이디어를 더 빠르게…" at bounding box center [797, 291] width 1456 height 299
click at [922, 165] on icon "button" at bounding box center [1500, 166] width 13 height 13
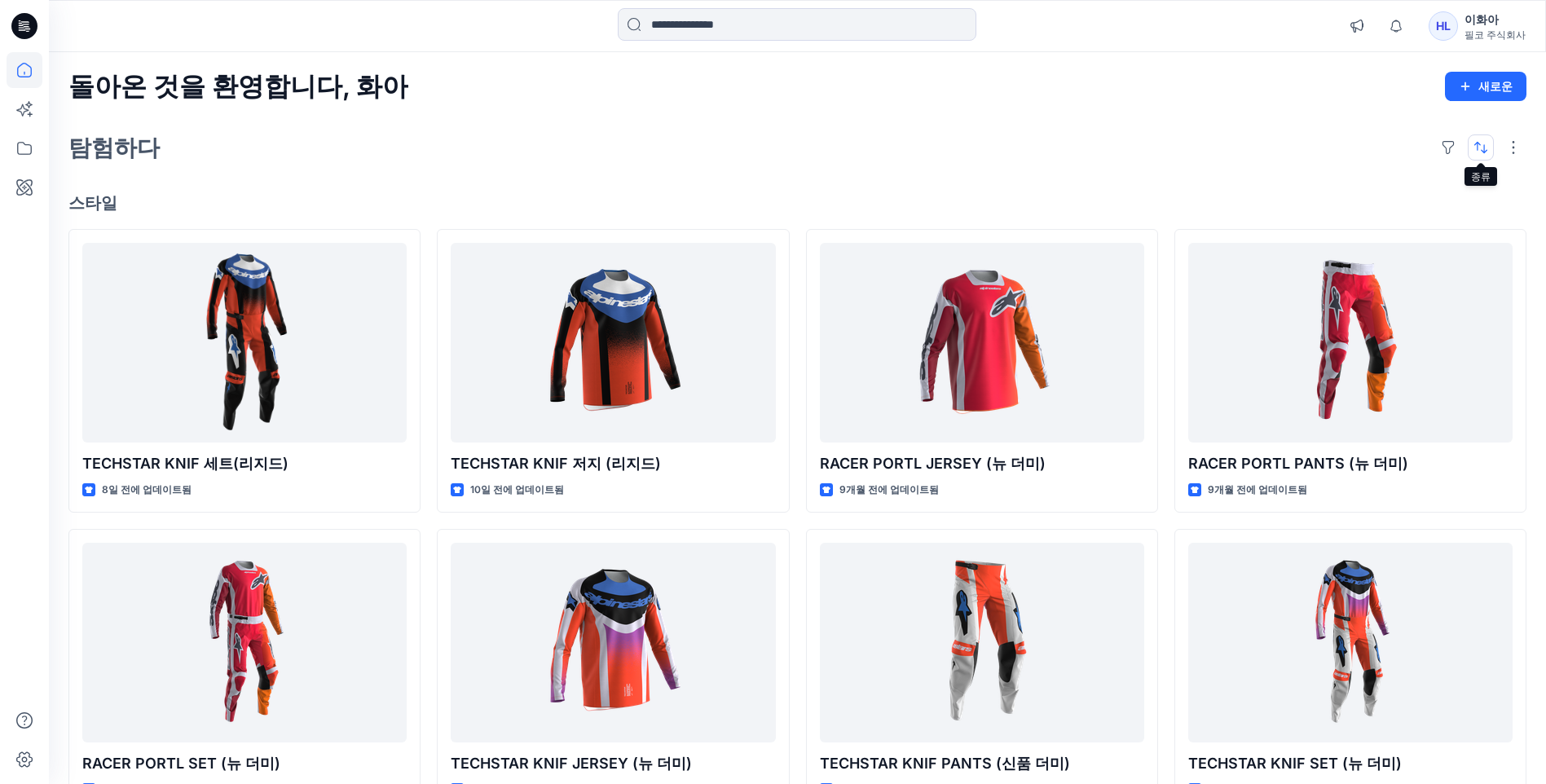
click at [922, 153] on button "button" at bounding box center [1481, 147] width 26 height 26
click at [922, 190] on p "마지막 업데이트" at bounding box center [1426, 188] width 102 height 17
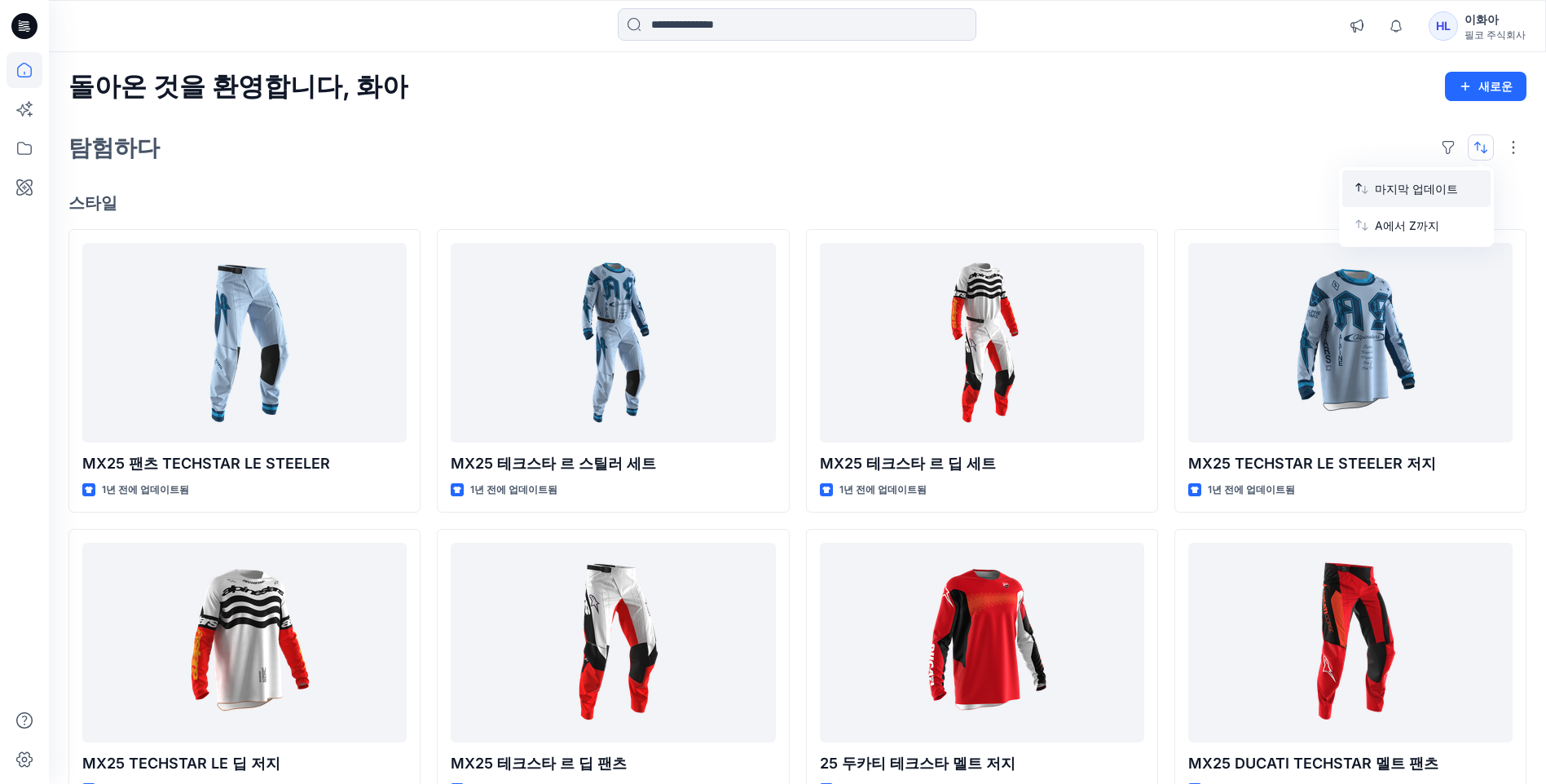
click at [922, 189] on p "마지막 업데이트" at bounding box center [1426, 188] width 102 height 17
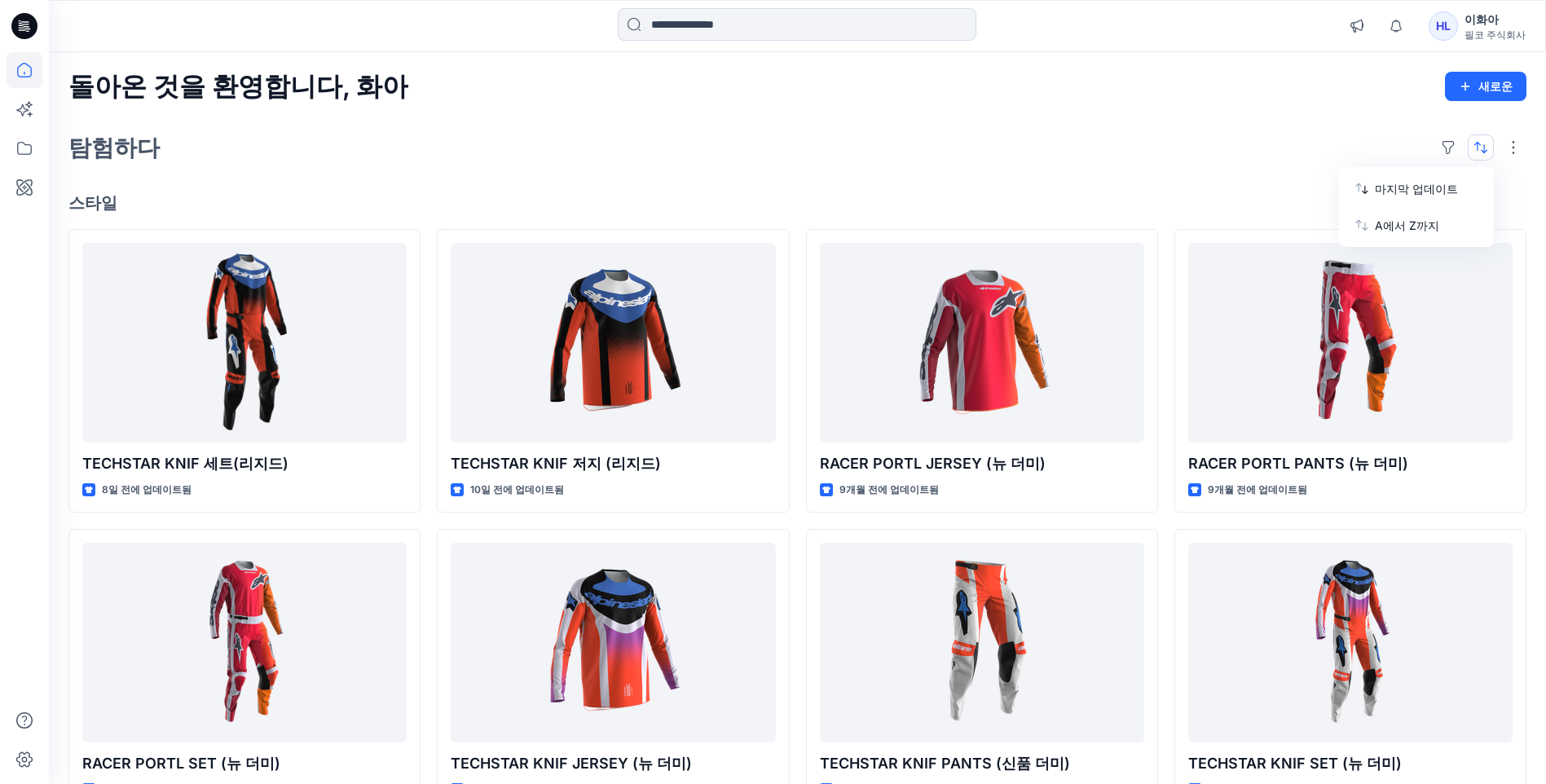
click at [922, 35] on div "필코 주식회사" at bounding box center [1494, 35] width 61 height 14
click at [922, 128] on div "탐험하다" at bounding box center [797, 147] width 1458 height 39
